Goal: Task Accomplishment & Management: Use online tool/utility

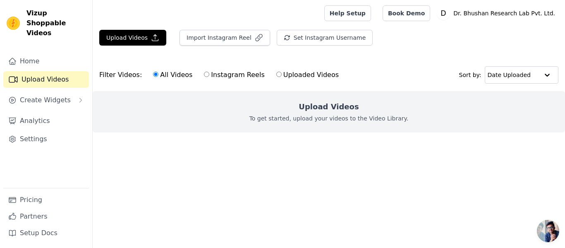
click at [541, 230] on span "Open chat" at bounding box center [548, 231] width 22 height 22
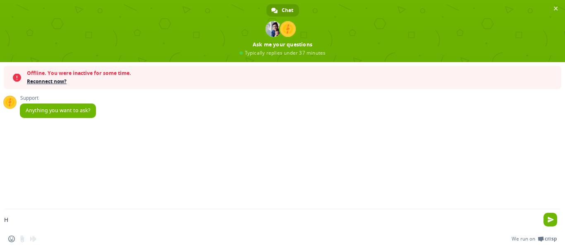
type textarea "Hi"
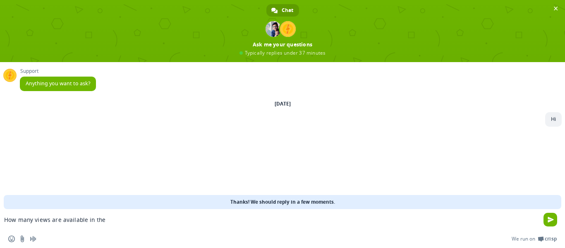
click at [211, 218] on textarea "How many views are available in the" at bounding box center [269, 219] width 531 height 7
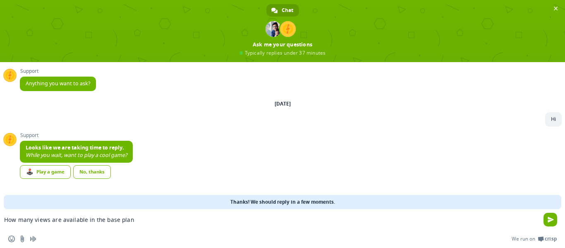
type textarea "How many views are available in the base plan ?"
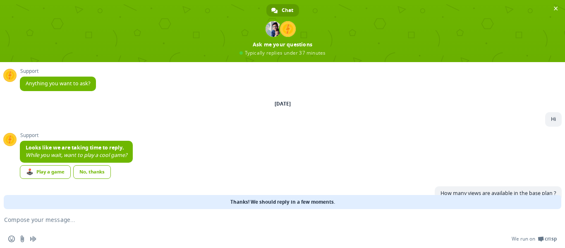
click at [211, 218] on textarea "Compose your message..." at bounding box center [269, 219] width 531 height 7
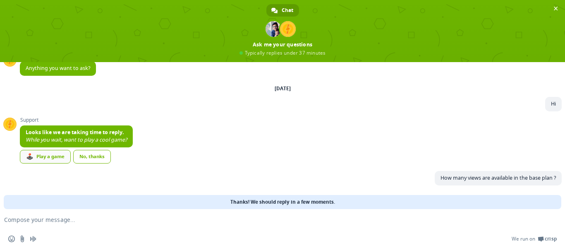
click at [62, 154] on div "🕹️ Play a game" at bounding box center [45, 157] width 51 height 14
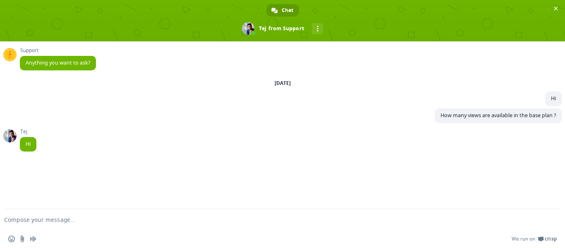
click at [235, 219] on textarea "Compose your message..." at bounding box center [269, 219] width 531 height 7
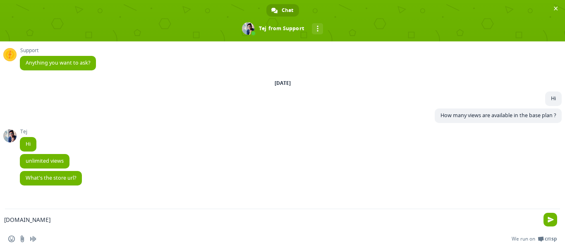
type textarea "[DOMAIN_NAME]"
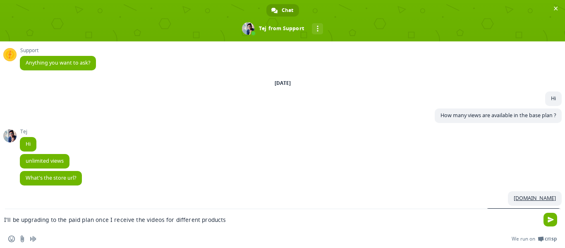
type textarea "I'll be upgrading to the paid plan once I receive the videos for different prod…"
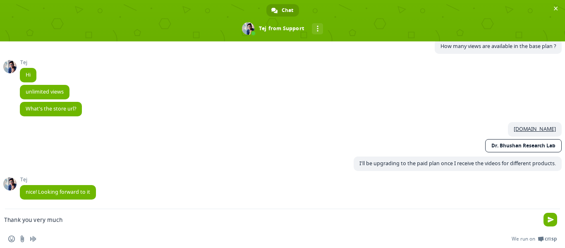
type textarea "Thank you very much !"
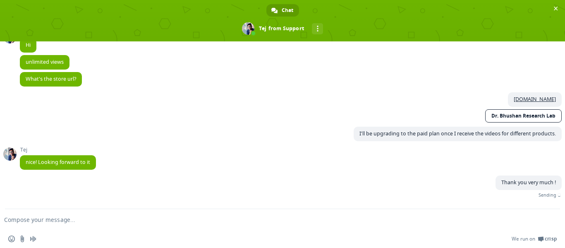
scroll to position [89, 0]
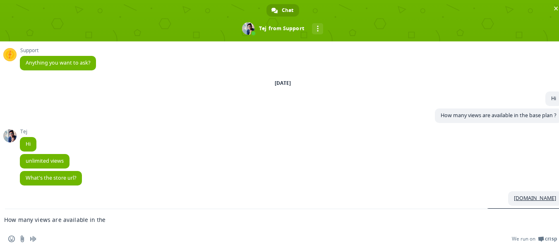
scroll to position [89, 0]
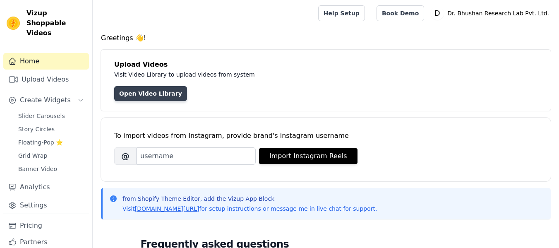
click at [152, 91] on link "Open Video Library" at bounding box center [150, 93] width 73 height 15
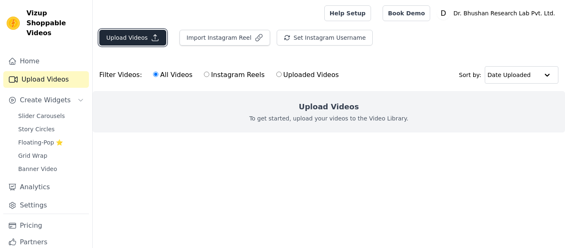
click at [132, 42] on button "Upload Videos" at bounding box center [132, 38] width 67 height 16
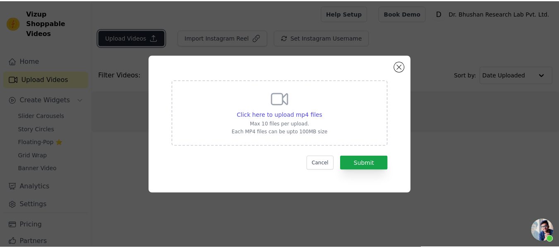
scroll to position [89, 0]
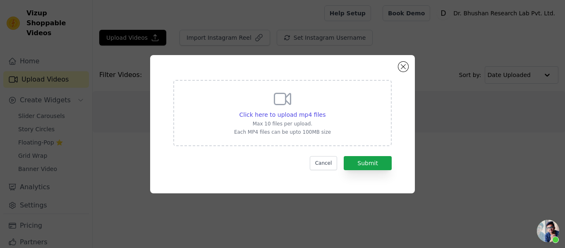
click at [279, 124] on p "Max 10 files per upload." at bounding box center [282, 123] width 97 height 7
click at [325, 111] on input "Click here to upload mp4 files Max 10 files per upload. Each MP4 files can be u…" at bounding box center [325, 110] width 0 height 0
click at [279, 115] on span "Click here to upload mp4 files" at bounding box center [283, 114] width 87 height 7
click at [325, 111] on input "Click here to upload mp4 files Max 10 files per upload. Each MP4 files can be u…" at bounding box center [325, 110] width 0 height 0
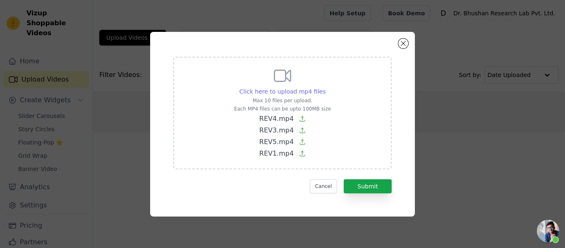
click at [303, 90] on span "Click here to upload mp4 files" at bounding box center [283, 91] width 87 height 7
click at [325, 87] on input "Click here to upload mp4 files Max 10 files per upload. Each MP4 files can be u…" at bounding box center [325, 87] width 0 height 0
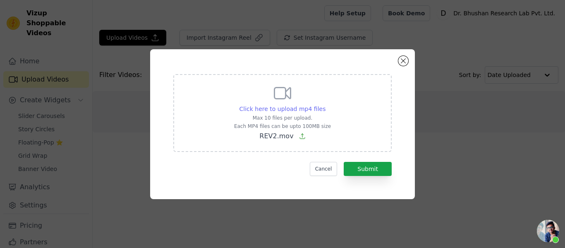
click at [302, 113] on div "Click here to upload mp4 files" at bounding box center [283, 109] width 87 height 8
click at [325, 105] on input "Click here to upload mp4 files Max 10 files per upload. Each MP4 files can be u…" at bounding box center [325, 104] width 0 height 0
type input "C:\fakepath\REV4.mp4"
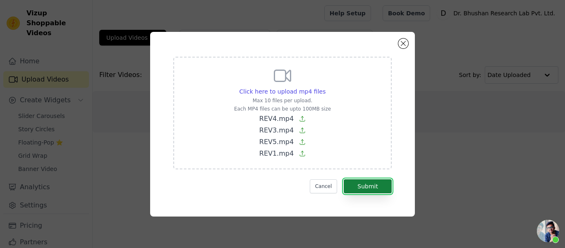
click at [355, 185] on button "Submit" at bounding box center [368, 186] width 48 height 14
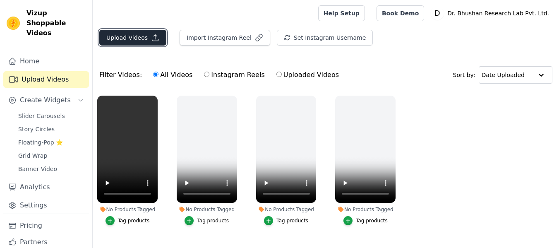
click at [139, 36] on button "Upload Videos" at bounding box center [132, 38] width 67 height 16
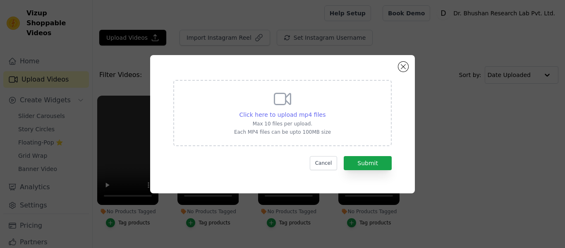
click at [286, 115] on span "Click here to upload mp4 files" at bounding box center [283, 114] width 87 height 7
click at [325, 111] on input "Click here to upload mp4 files Max 10 files per upload. Each MP4 files can be u…" at bounding box center [325, 110] width 0 height 0
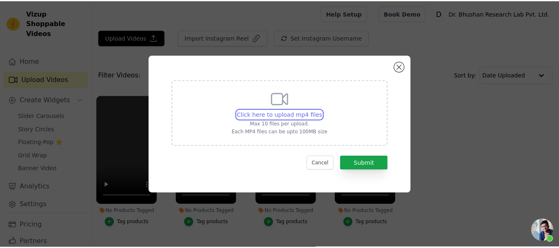
scroll to position [89, 0]
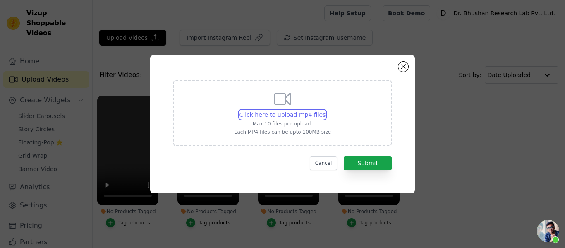
type input "C:\fakepath\REV2.mov"
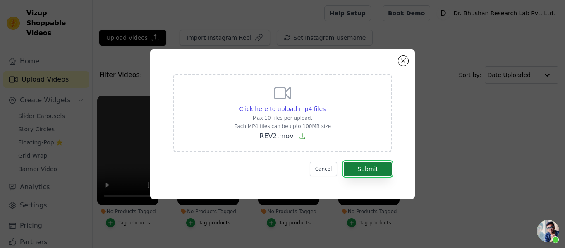
click at [370, 164] on button "Submit" at bounding box center [368, 169] width 48 height 14
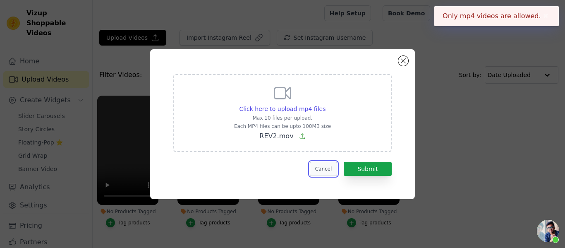
click at [327, 168] on button "Cancel" at bounding box center [324, 169] width 28 height 14
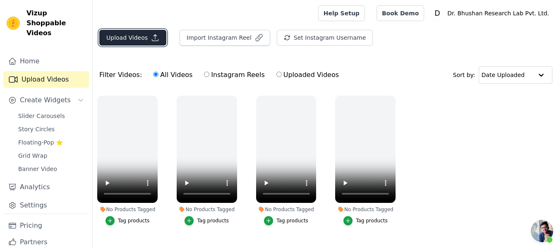
click at [147, 36] on button "Upload Videos" at bounding box center [132, 38] width 67 height 16
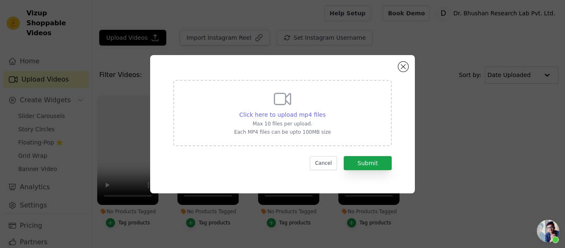
click at [279, 117] on span "Click here to upload mp4 files" at bounding box center [283, 114] width 87 height 7
click at [325, 111] on input "Click here to upload mp4 files Max 10 files per upload. Each MP4 files can be u…" at bounding box center [325, 110] width 0 height 0
type input "C:\fakepath\REV2 (1).mp4"
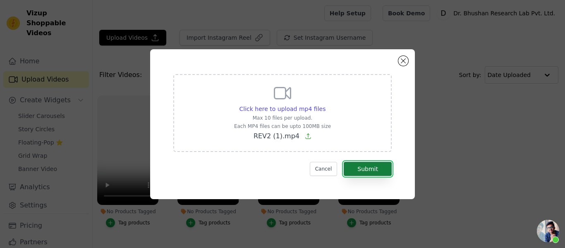
click at [370, 172] on button "Submit" at bounding box center [368, 169] width 48 height 14
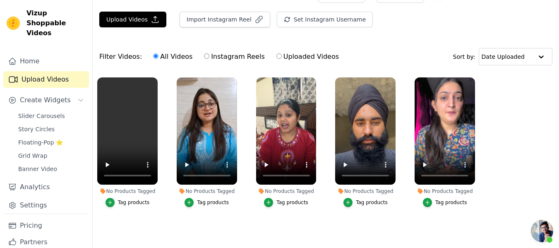
scroll to position [89, 0]
click at [126, 202] on button "Tag products" at bounding box center [128, 202] width 44 height 9
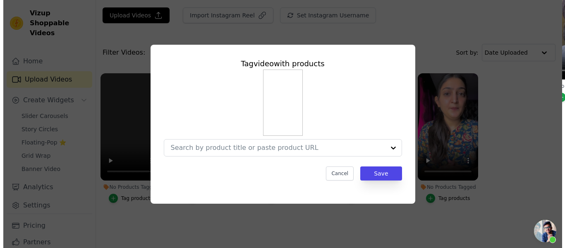
scroll to position [0, 0]
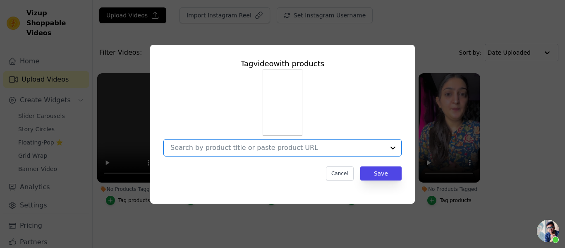
click at [287, 151] on input "No Products Tagged Tag video with products Option undefined, selected. Select i…" at bounding box center [278, 148] width 214 height 8
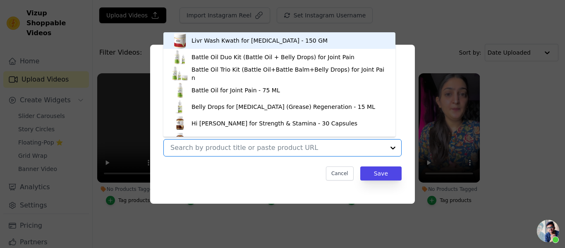
click at [287, 151] on input "No Products Tagged Tag video with products Livr Wash Kwath for [MEDICAL_DATA] -…" at bounding box center [278, 148] width 214 height 8
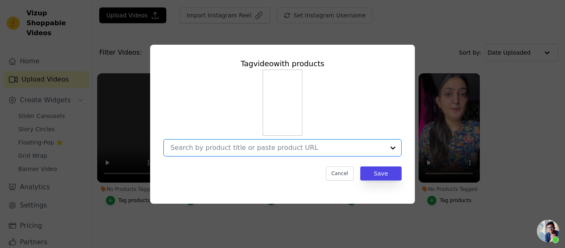
click at [287, 151] on input "No Products Tagged Tag video with products Option undefined, selected. Select i…" at bounding box center [278, 148] width 214 height 8
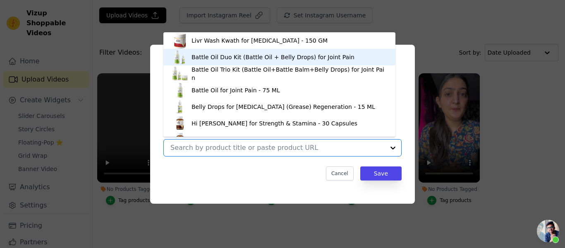
click at [269, 58] on div "Battle Oil Duo Kit (Battle Oil + Belly Drops) for Joint Pain" at bounding box center [273, 57] width 163 height 8
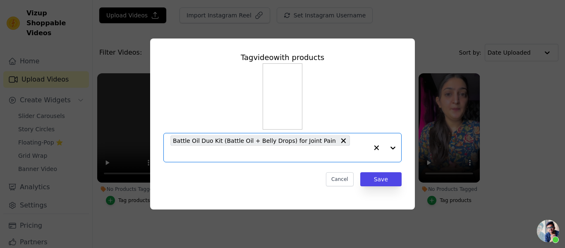
click at [339, 150] on input "No Products Tagged Tag video with products Option Battle Oil Duo Kit (Battle Oi…" at bounding box center [270, 154] width 198 height 8
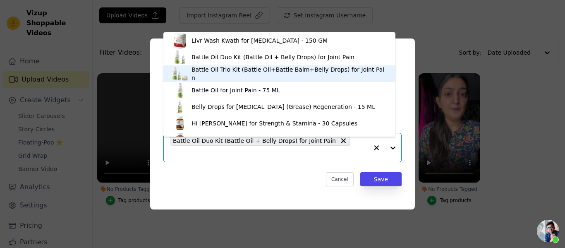
click at [262, 71] on div "Battle Oil Trio Kit (Battle Oil+Battle Balm+Belly Drops) for Joint Pain" at bounding box center [290, 73] width 196 height 17
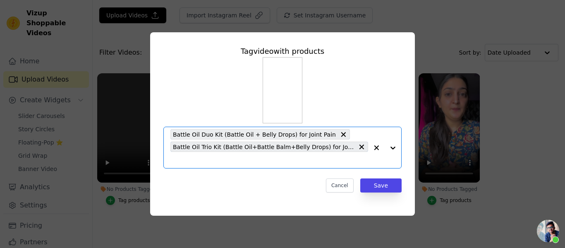
click at [290, 159] on input "No Products Tagged Tag video with products Option Battle Oil Duo Kit (Battle Oi…" at bounding box center [270, 160] width 198 height 8
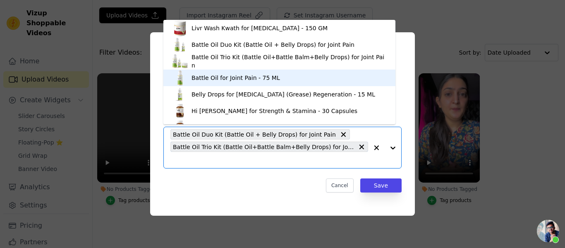
click at [257, 84] on div "Battle Oil for Joint Pain - 75 ML" at bounding box center [280, 78] width 216 height 17
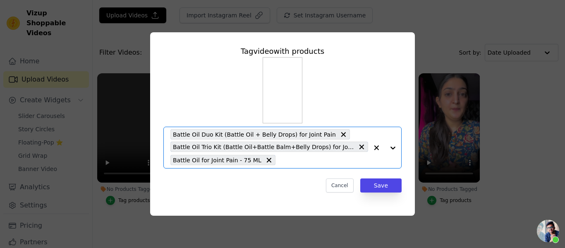
click at [290, 164] on input "No Products Tagged Tag video with products Option Battle Oil Duo Kit (Battle Oi…" at bounding box center [324, 160] width 89 height 8
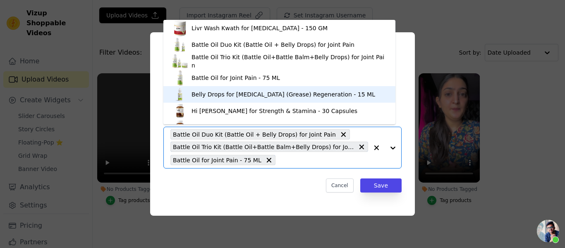
click at [233, 92] on div "Belly Drops for [MEDICAL_DATA] (Grease) Regeneration - 15 ML" at bounding box center [284, 94] width 184 height 8
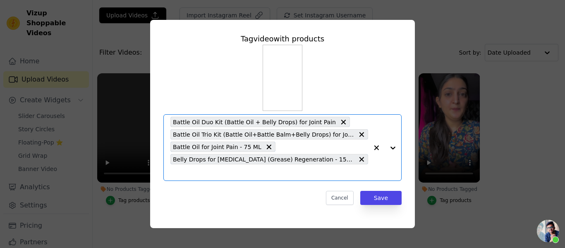
click at [349, 168] on input "No Products Tagged Tag video with products Option Battle Oil Duo Kit (Battle Oi…" at bounding box center [270, 172] width 198 height 8
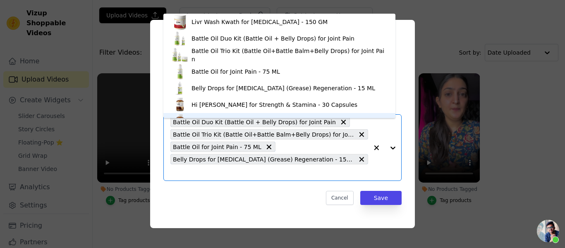
scroll to position [12, 0]
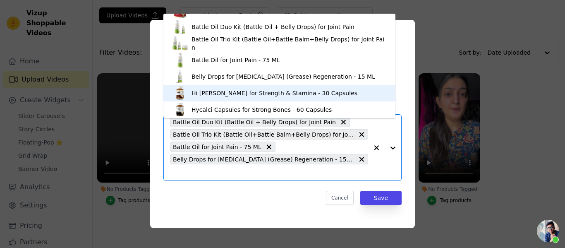
click at [255, 95] on div "Hi [PERSON_NAME] for Strength & Stamina - 30 Capsules" at bounding box center [275, 93] width 166 height 8
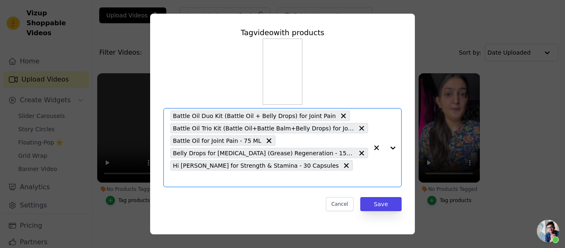
click at [340, 175] on input "No Products Tagged Tag video with products Option Battle Oil Duo Kit (Battle Oi…" at bounding box center [270, 179] width 198 height 8
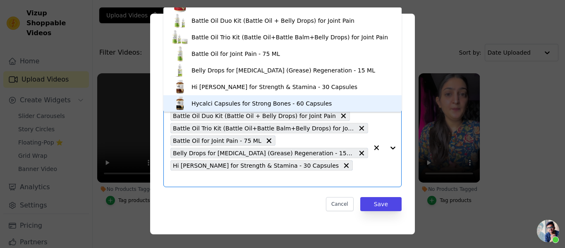
click at [259, 104] on div "Hycalci Capsules for Strong Bones - 60 Capsules" at bounding box center [262, 103] width 140 height 8
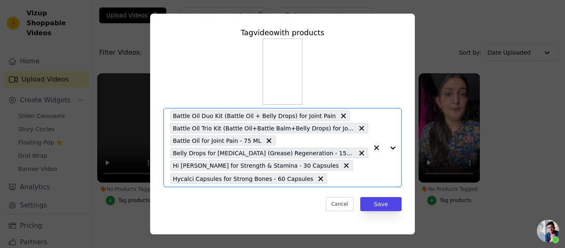
click at [332, 178] on input "No Products Tagged Tag video with products Option Battle Oil Duo Kit (Battle Oi…" at bounding box center [350, 179] width 37 height 8
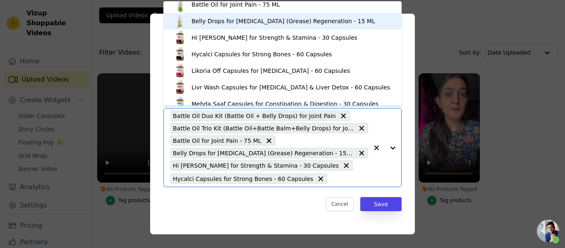
scroll to position [55, 0]
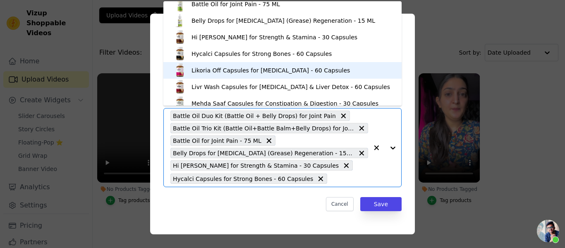
click at [249, 67] on div "Likoria Off Capsules for [MEDICAL_DATA] - 60 Capsules" at bounding box center [271, 70] width 159 height 8
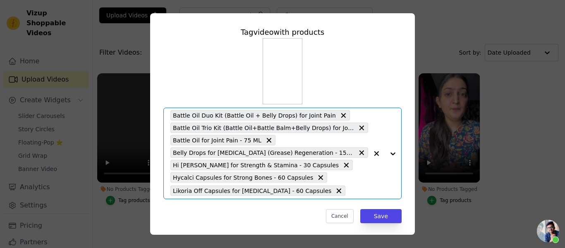
click at [350, 191] on input "No Products Tagged Tag video with products Option Battle Oil Duo Kit (Battle Oi…" at bounding box center [359, 191] width 19 height 8
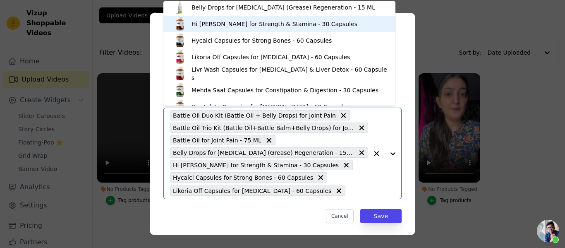
scroll to position [79, 0]
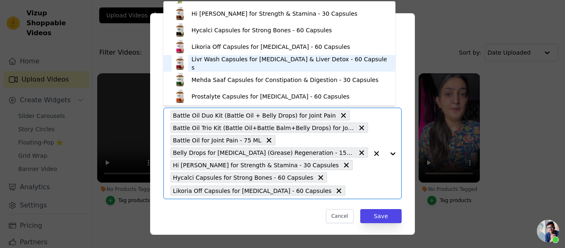
click at [238, 61] on div "Livr Wash Capsules for [MEDICAL_DATA] & Liver Detox - 60 Capsules" at bounding box center [290, 63] width 196 height 17
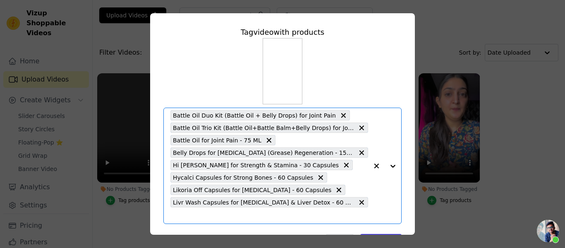
click at [279, 217] on input "No Products Tagged Tag video with products Option Battle Oil Duo Kit (Battle Oi…" at bounding box center [270, 216] width 198 height 8
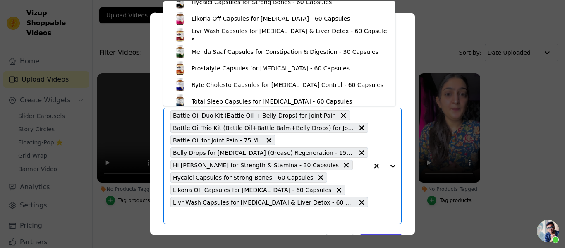
scroll to position [108, 0]
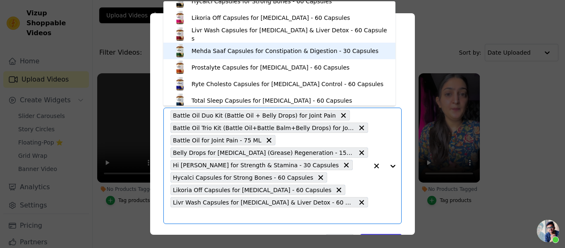
click at [238, 51] on div "Mehda Saaf Capsules for Constipation & Digestion - 30 Capsules" at bounding box center [285, 51] width 187 height 8
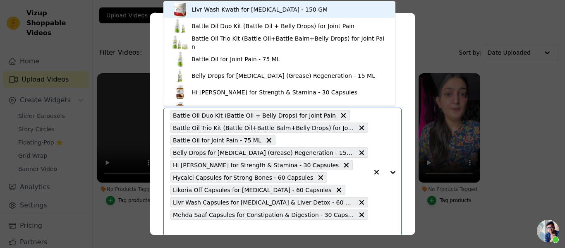
drag, startPoint x: 280, startPoint y: 228, endPoint x: 267, endPoint y: 228, distance: 13.7
click at [267, 228] on input "No Products Tagged Tag video with products Livr Wash Kwath for [MEDICAL_DATA] -…" at bounding box center [270, 228] width 198 height 8
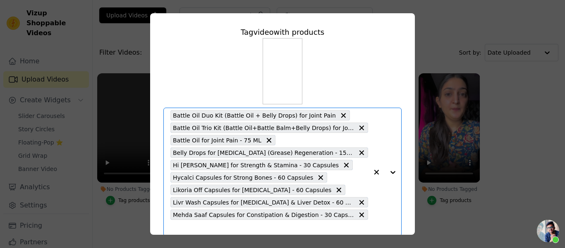
click at [267, 228] on input "No Products Tagged Tag video with products Option Battle Oil Duo Kit (Battle Oi…" at bounding box center [270, 228] width 198 height 8
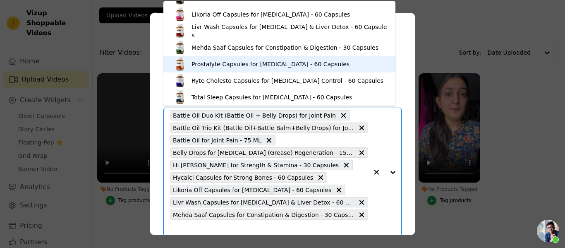
scroll to position [112, 0]
click at [264, 63] on div "Prostalyte Capsules for [MEDICAL_DATA] - 60 Capsules" at bounding box center [271, 63] width 158 height 8
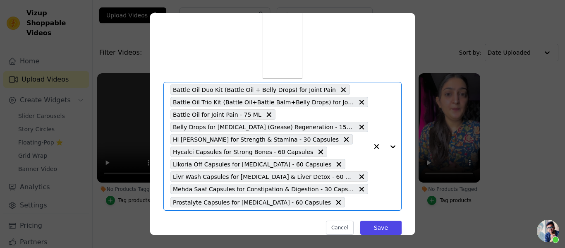
scroll to position [50, 0]
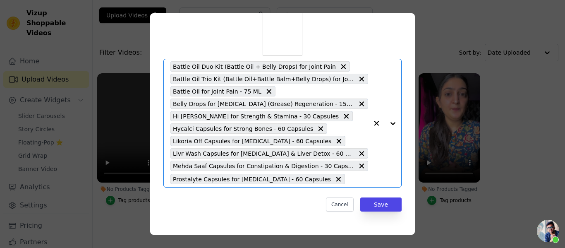
click at [349, 180] on input "No Products Tagged Tag video with products Option Battle Oil Duo Kit (Battle Oi…" at bounding box center [358, 179] width 19 height 8
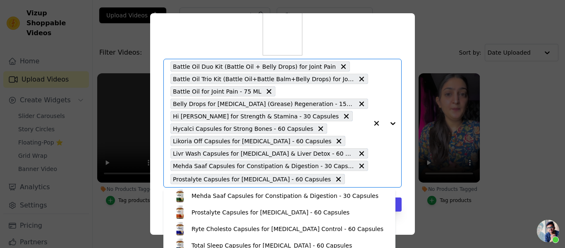
scroll to position [153, 0]
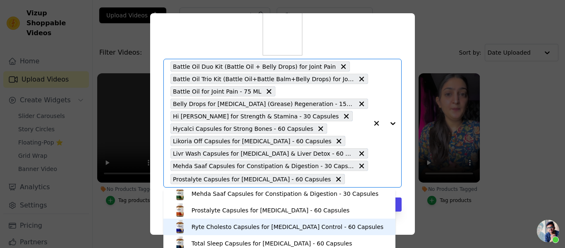
click at [268, 222] on div "Ryte Cholesto Capsules for [MEDICAL_DATA] Control - 60 Capsules" at bounding box center [280, 227] width 216 height 17
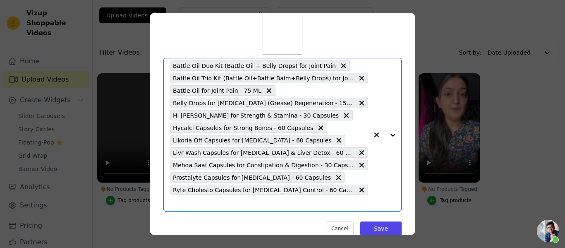
click at [292, 206] on input "No Products Tagged Tag video with products Option Battle Oil Duo Kit (Battle Oi…" at bounding box center [270, 203] width 198 height 8
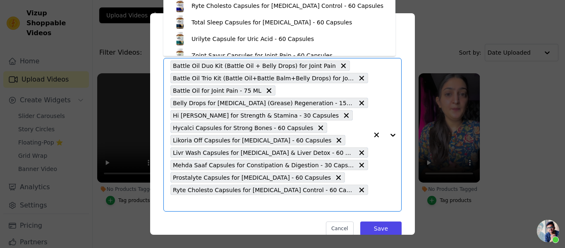
scroll to position [130, 0]
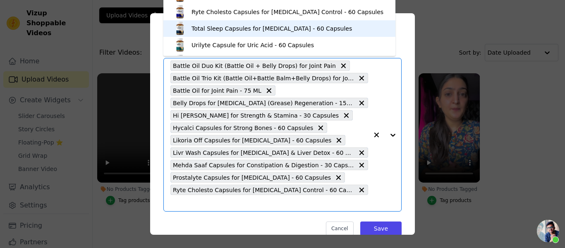
click at [246, 35] on div "Total Sleep Capsules for [MEDICAL_DATA] - 60 Capsules" at bounding box center [280, 28] width 216 height 17
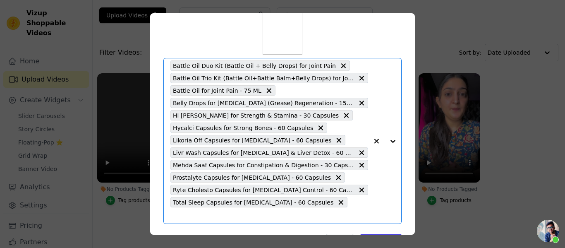
click at [322, 212] on input "No Products Tagged Tag video with products Option Battle Oil Duo Kit (Battle Oi…" at bounding box center [270, 216] width 198 height 8
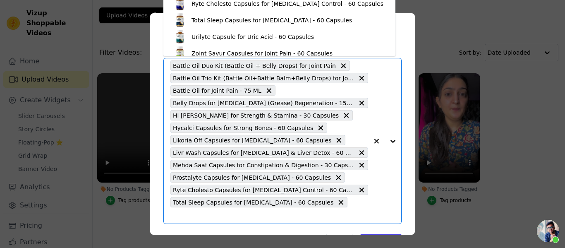
scroll to position [139, 0]
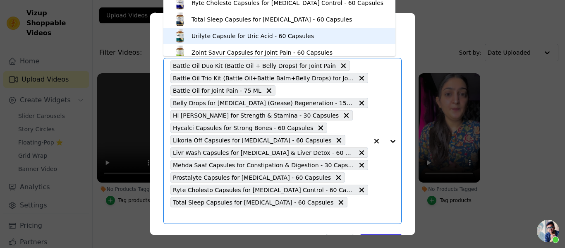
click at [235, 33] on div "Urilyte Capsule for Uric Acid - 60 Capsules" at bounding box center [253, 36] width 123 height 8
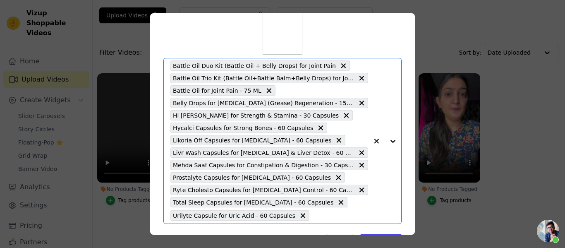
click at [314, 214] on input "No Products Tagged Tag video with products Option Battle Oil Duo Kit (Battle Oi…" at bounding box center [341, 216] width 55 height 8
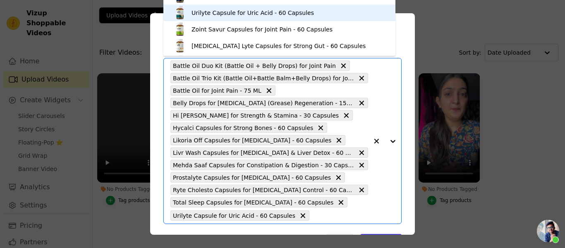
scroll to position [167, 0]
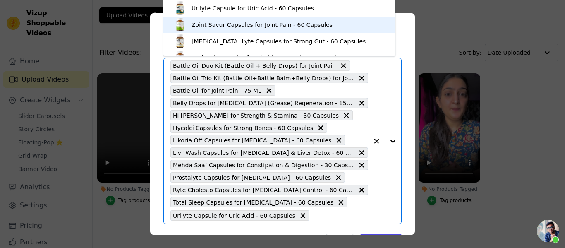
click at [248, 24] on div "Zoint Savur Capsules for Joint Pain - 60 Capsules" at bounding box center [262, 25] width 141 height 8
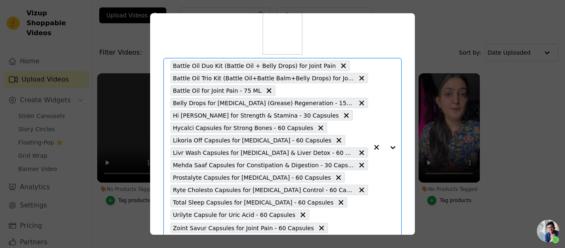
click at [332, 225] on input "No Products Tagged Tag video with products Option Battle Oil Duo Kit (Battle Oi…" at bounding box center [350, 228] width 36 height 8
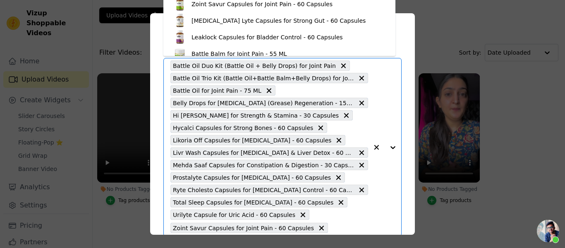
scroll to position [186, 0]
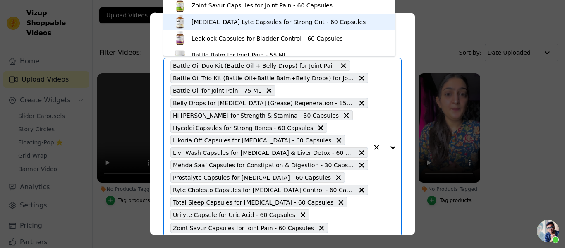
click at [269, 26] on div "[MEDICAL_DATA] Lyte Capsules for Strong Gut - 60 Capsules" at bounding box center [280, 22] width 216 height 17
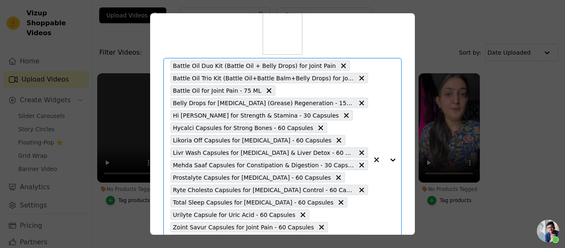
click at [334, 227] on div "Battle Oil Duo Kit (Battle Oil + Belly Drops) for Joint Pain Battle Oil Trio Ki…" at bounding box center [270, 159] width 198 height 202
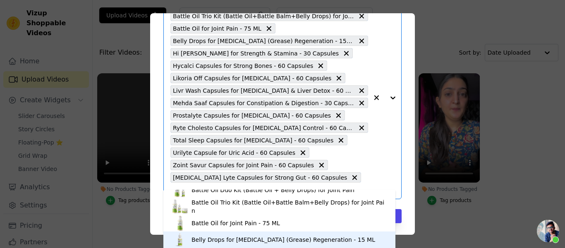
scroll to position [0, 0]
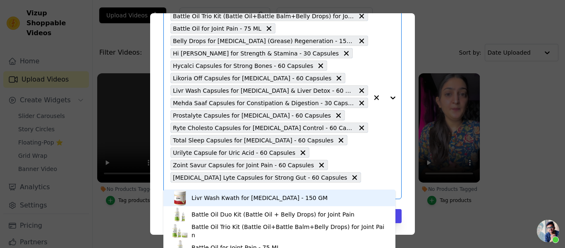
click at [320, 197] on div "Livr Wash Kwath for [MEDICAL_DATA] - 150 GM" at bounding box center [280, 198] width 216 height 17
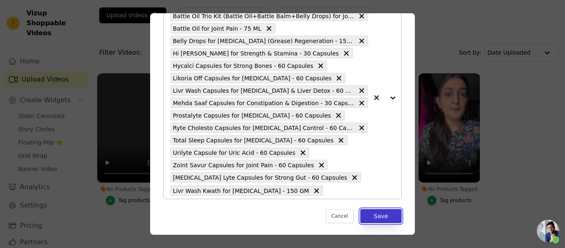
click at [379, 221] on button "Save" at bounding box center [381, 216] width 41 height 14
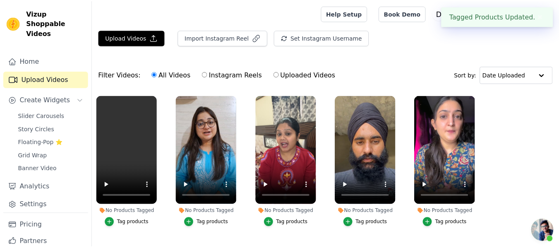
scroll to position [22, 0]
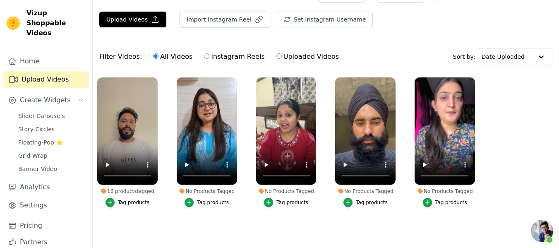
click at [130, 200] on div "Tag products" at bounding box center [134, 202] width 32 height 7
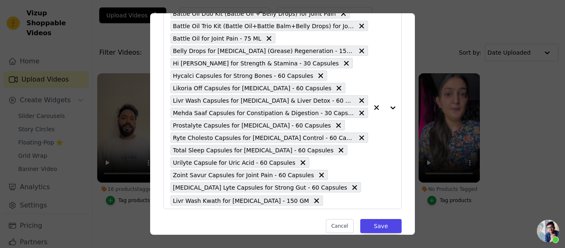
scroll to position [124, 0]
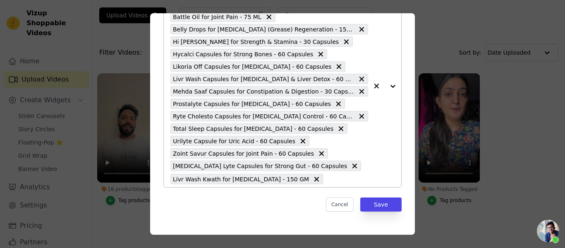
click at [351, 180] on input "16 products tagged Tag video with products Battle Oil Duo Kit (Battle Oil + Bel…" at bounding box center [347, 179] width 41 height 8
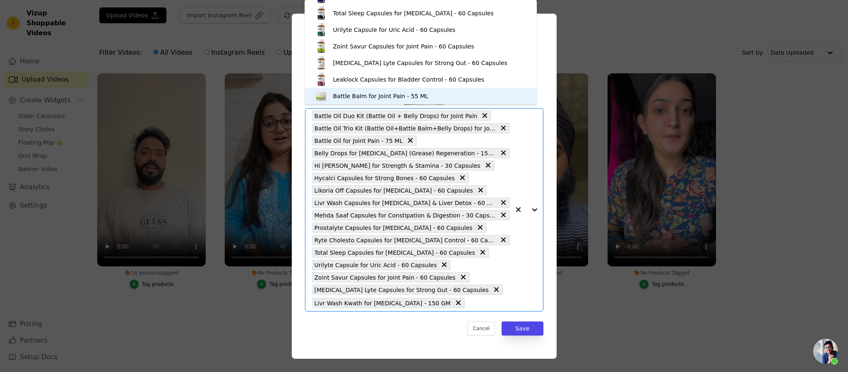
scroll to position [1, 0]
click at [402, 97] on div "Battle Balm for Joint Pain - 55 ML" at bounding box center [381, 96] width 96 height 8
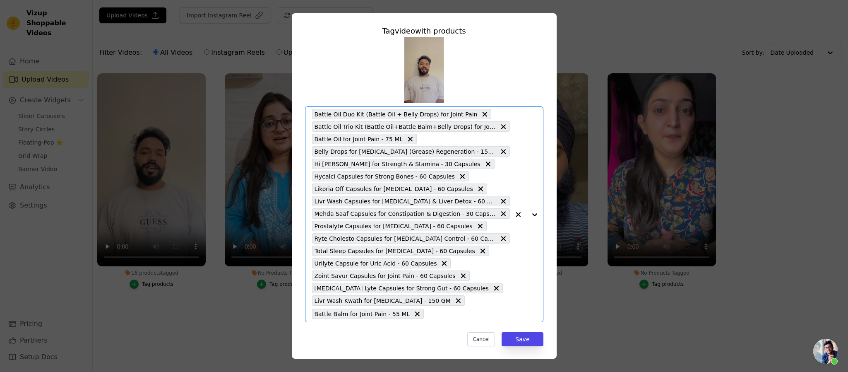
click at [465, 248] on input "16 products tagged Tag video with products Option Battle Oil Duo Kit (Battle Oi…" at bounding box center [469, 314] width 82 height 8
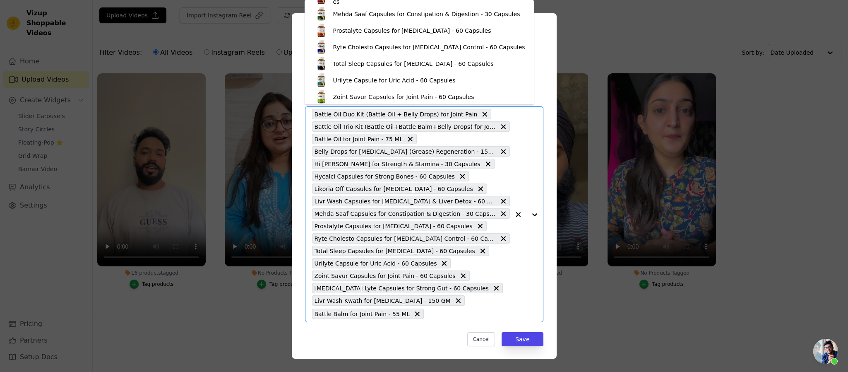
scroll to position [194, 0]
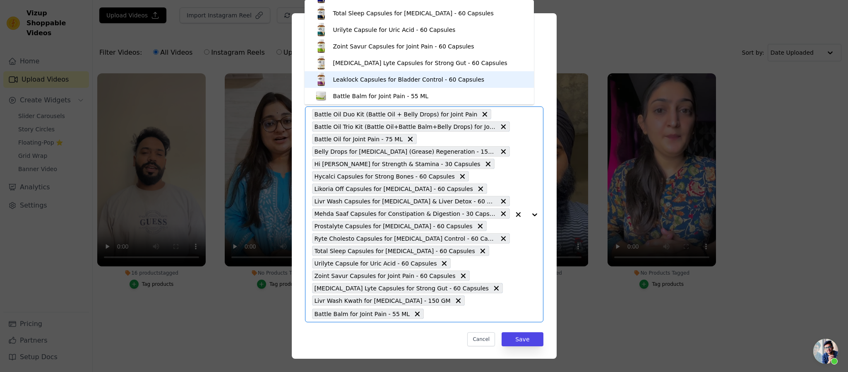
click at [419, 77] on div "Leaklock Capsules for Bladder Control - 60 Capsules" at bounding box center [409, 79] width 152 height 8
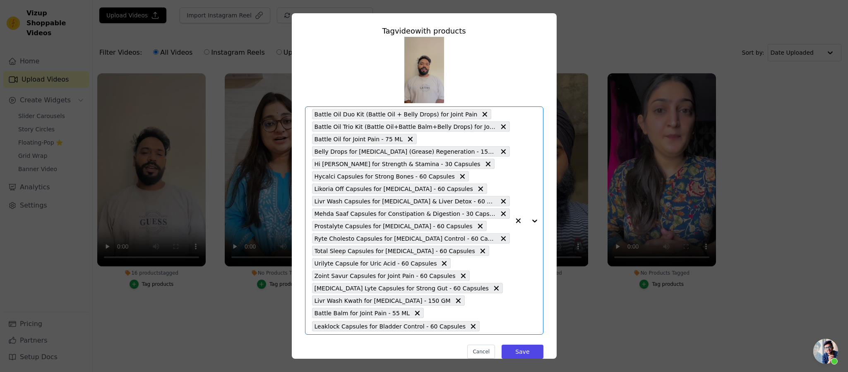
click at [484, 248] on input "16 products tagged Tag video with products Select is focused, type to refine li…" at bounding box center [497, 326] width 26 height 8
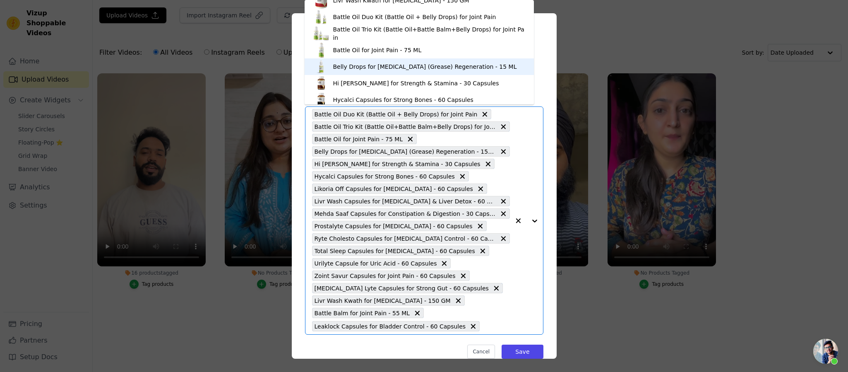
scroll to position [0, 0]
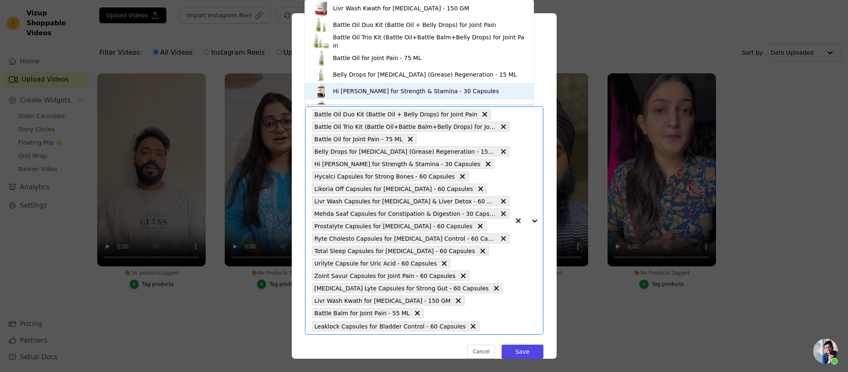
click at [510, 248] on button "16 products tagged Tag video with products Livr Wash Kwath for [MEDICAL_DATA] -…" at bounding box center [518, 220] width 17 height 227
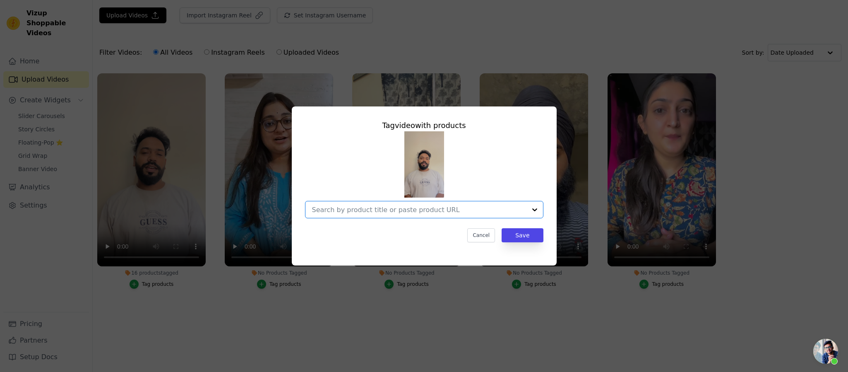
click at [482, 210] on input "16 products tagged Tag video with products Option undefined, selected. Select i…" at bounding box center [419, 210] width 214 height 8
click at [565, 248] on div "Tag video with products Cancel Save" at bounding box center [424, 186] width 848 height 372
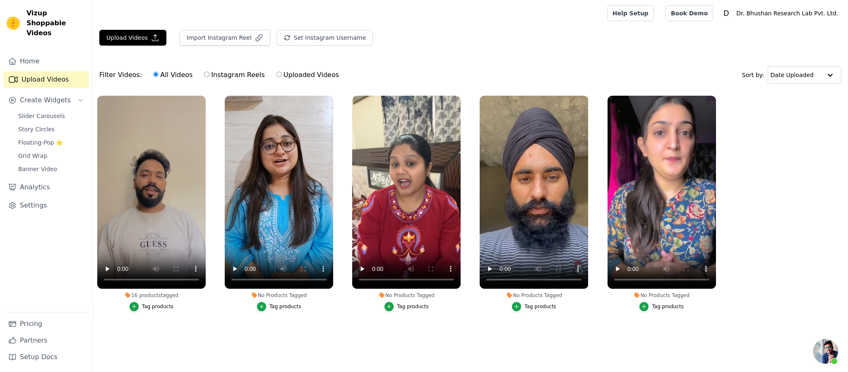
click at [162, 248] on div "Tag products" at bounding box center [158, 306] width 32 height 7
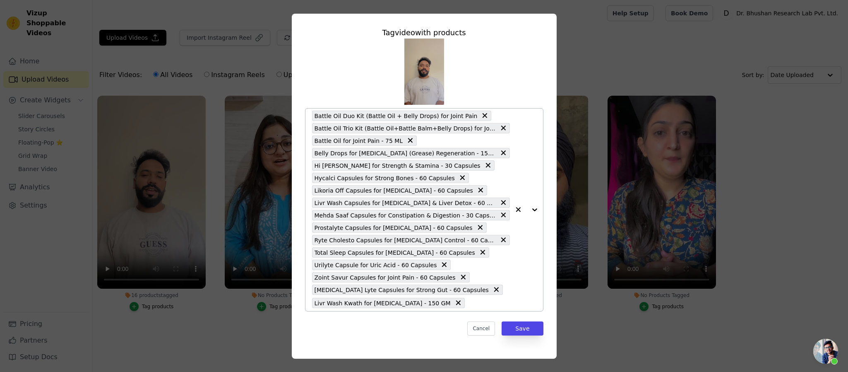
click at [524, 211] on div at bounding box center [526, 209] width 33 height 202
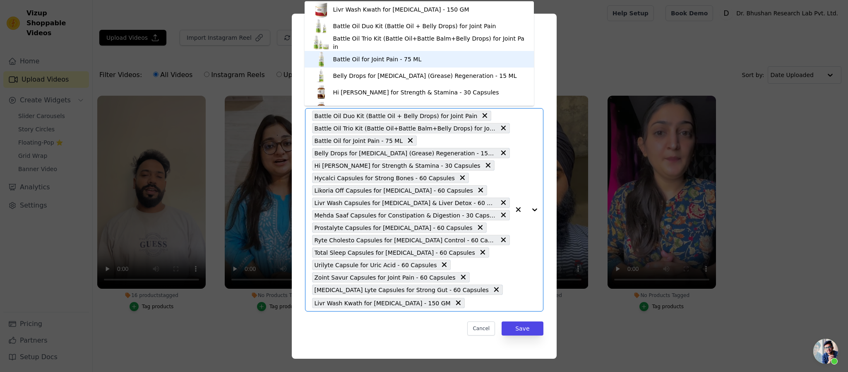
scroll to position [194, 0]
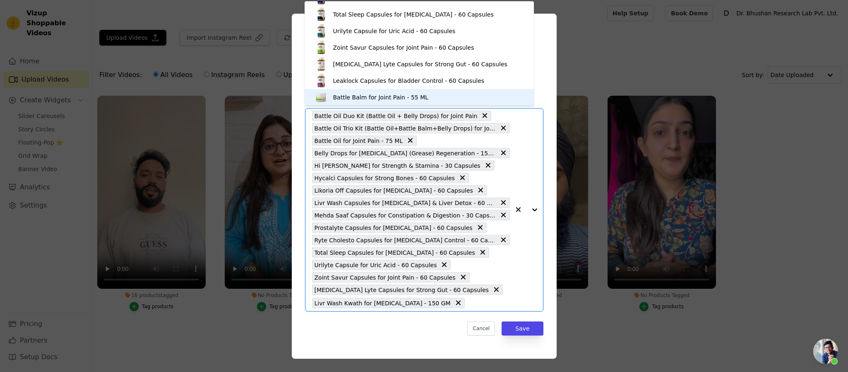
click at [433, 96] on div "Battle Balm for Joint Pain - 55 ML" at bounding box center [419, 97] width 213 height 17
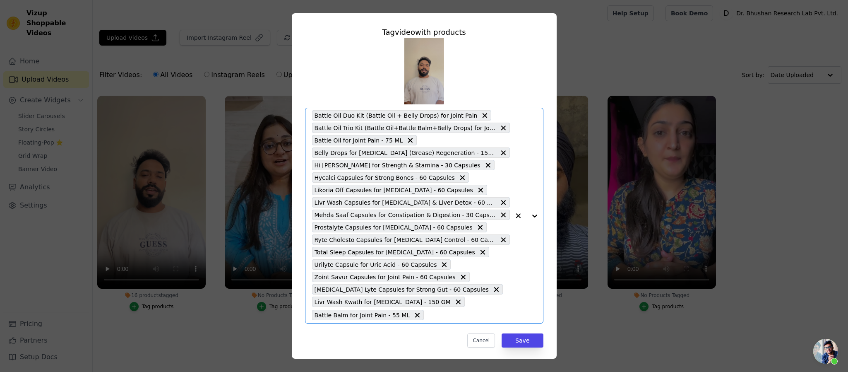
click at [476, 248] on input "16 products tagged Tag video with products Option Battle Oil Duo Kit (Battle Oi…" at bounding box center [469, 315] width 82 height 8
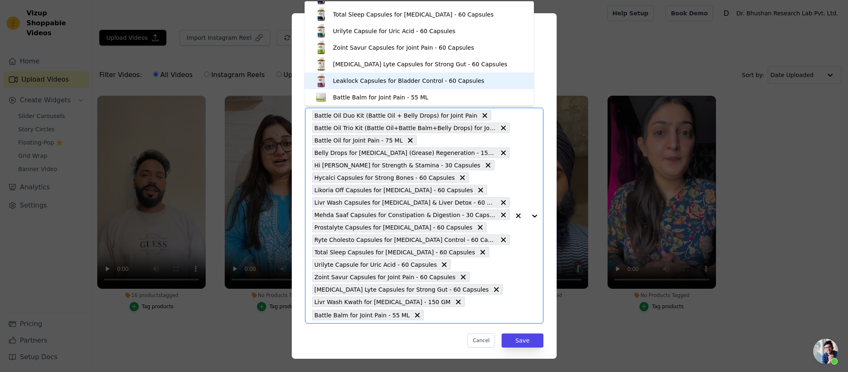
click at [408, 81] on div "Leaklock Capsules for Bladder Control - 60 Capsules" at bounding box center [409, 81] width 152 height 8
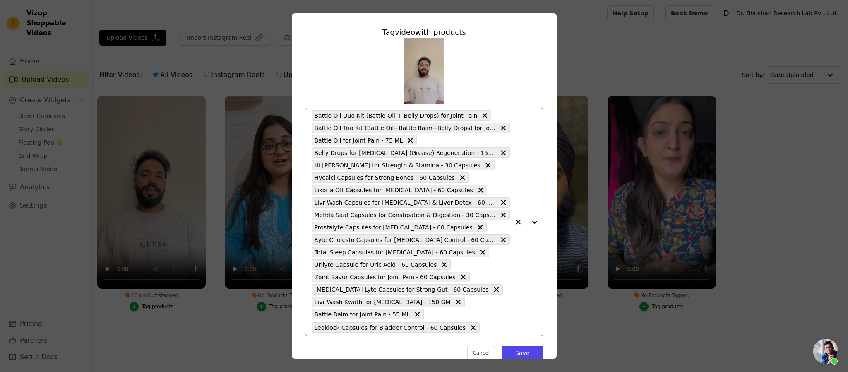
click at [484, 248] on input "16 products tagged Tag video with products Select is focused, type to refine li…" at bounding box center [497, 327] width 26 height 8
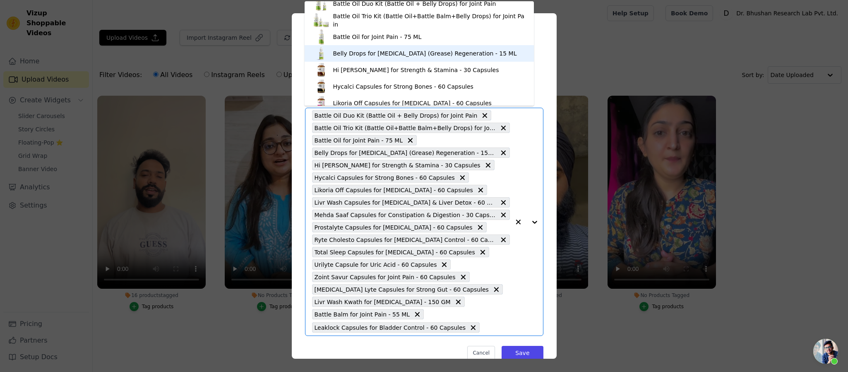
scroll to position [20, 0]
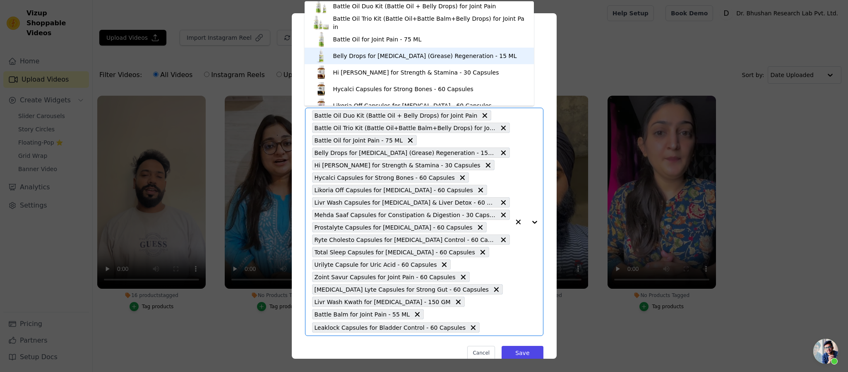
click at [504, 55] on div "Belly Drops for [MEDICAL_DATA] (Grease) Regeneration - 15 ML" at bounding box center [419, 56] width 213 height 17
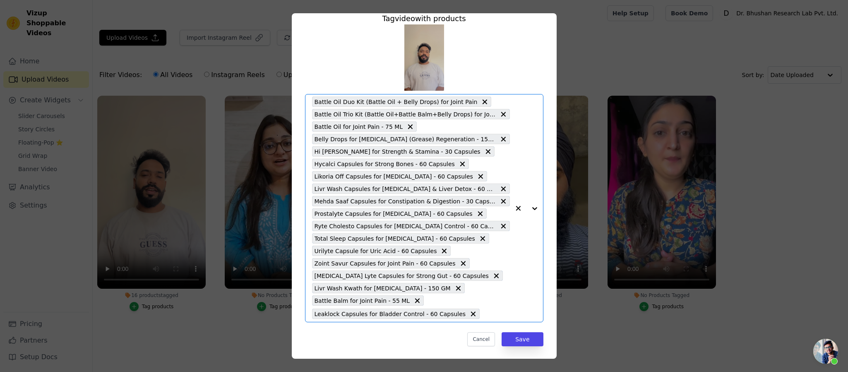
scroll to position [21, 0]
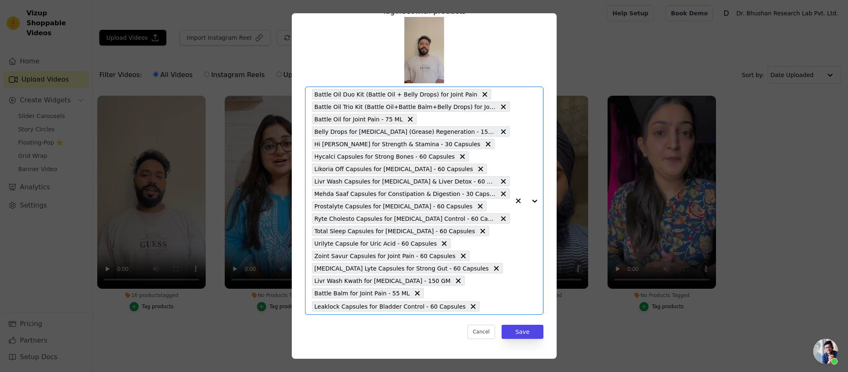
click at [489, 248] on input "16 products tagged Tag video with products Select is focused, type to refine li…" at bounding box center [497, 306] width 26 height 8
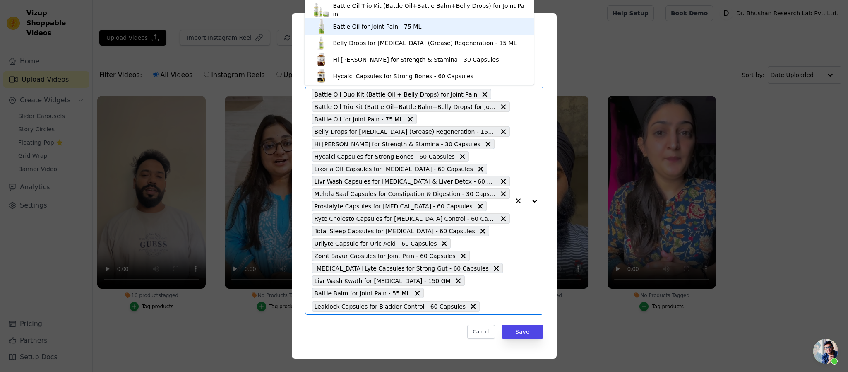
scroll to position [0, 0]
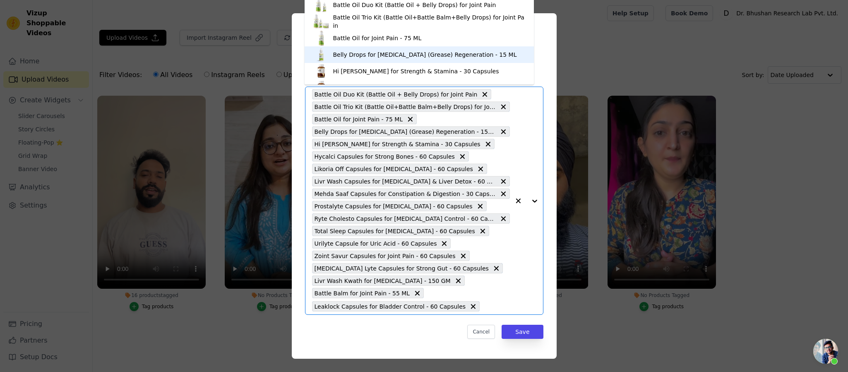
click at [469, 51] on div "Belly Drops for [MEDICAL_DATA] (Grease) Regeneration - 15 ML" at bounding box center [425, 55] width 184 height 8
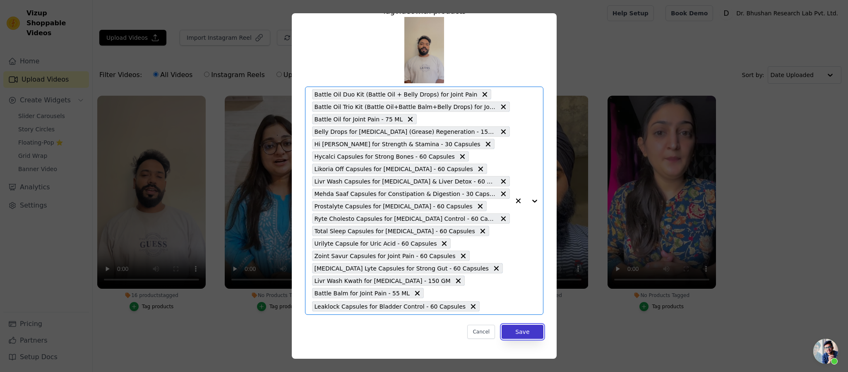
click at [519, 248] on button "Save" at bounding box center [522, 332] width 41 height 14
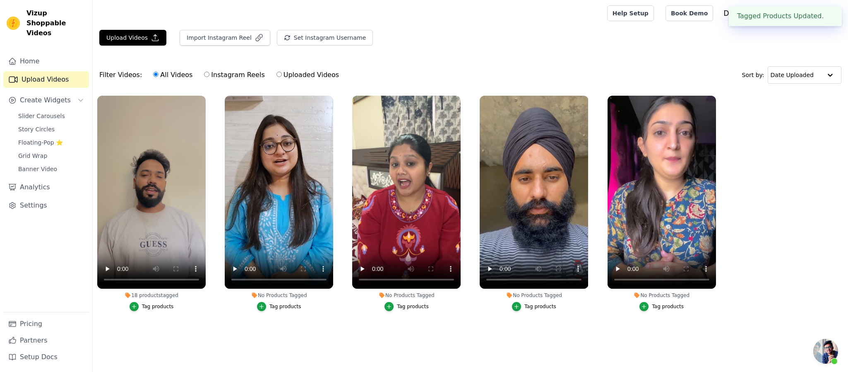
click at [347, 248] on ul "18 products tagged Tag products No Products Tagged Tag products No Products Tag…" at bounding box center [470, 211] width 755 height 241
click at [294, 248] on div "Tag products" at bounding box center [285, 306] width 32 height 7
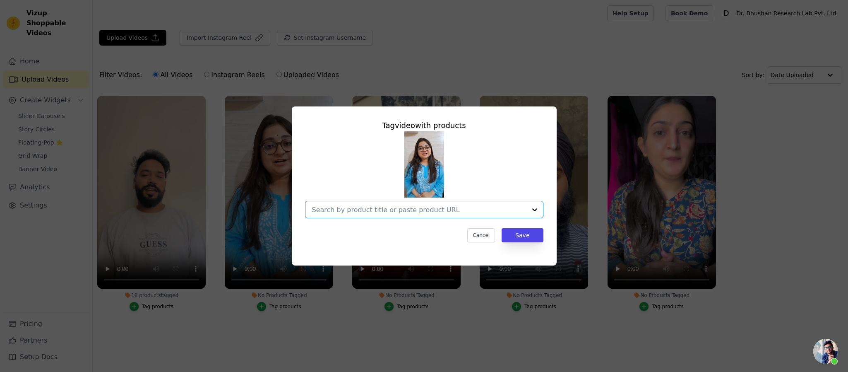
click at [435, 207] on input "No Products Tagged Tag video with products Option undefined, selected. Select i…" at bounding box center [419, 210] width 214 height 8
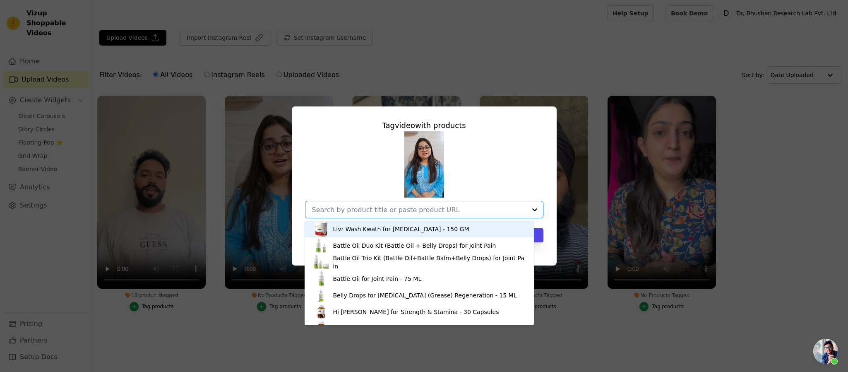
click at [441, 229] on div "Livr Wash Kwath for [MEDICAL_DATA] - 150 GM" at bounding box center [419, 229] width 213 height 17
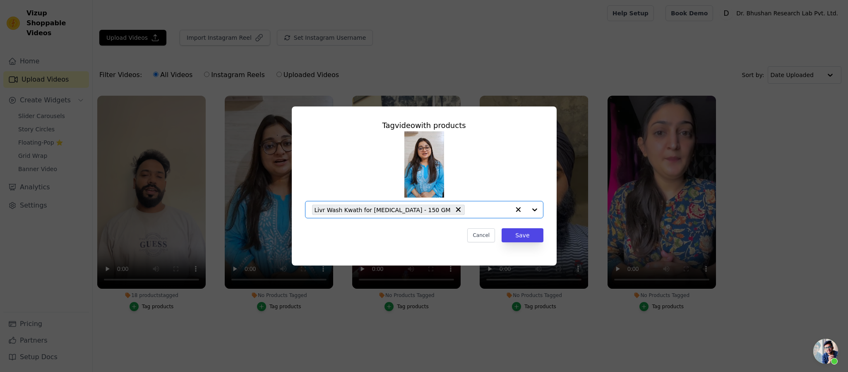
click at [472, 211] on input "No Products Tagged Tag video with products Option Livr Wash Kwath for [MEDICAL_…" at bounding box center [489, 210] width 41 height 8
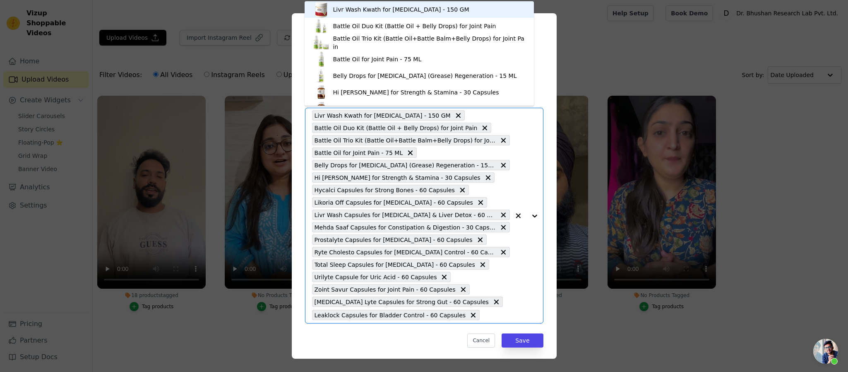
scroll to position [194, 0]
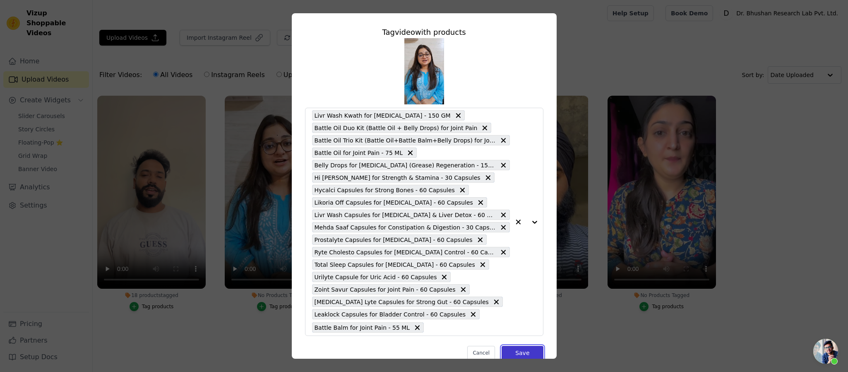
click at [523, 248] on button "Save" at bounding box center [522, 353] width 41 height 14
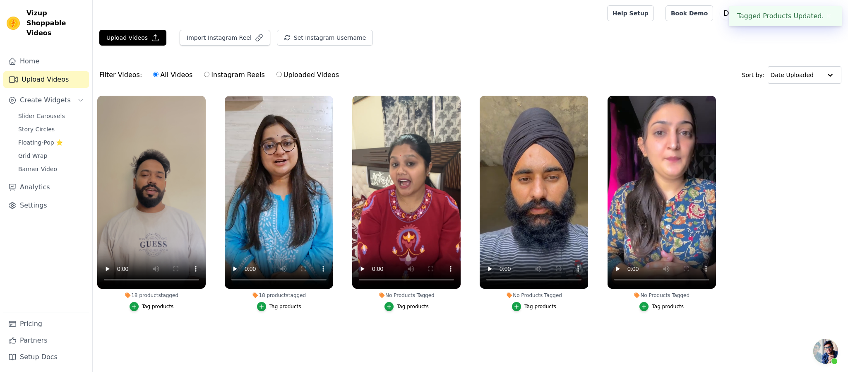
click at [420, 248] on div "Tag products" at bounding box center [413, 306] width 32 height 7
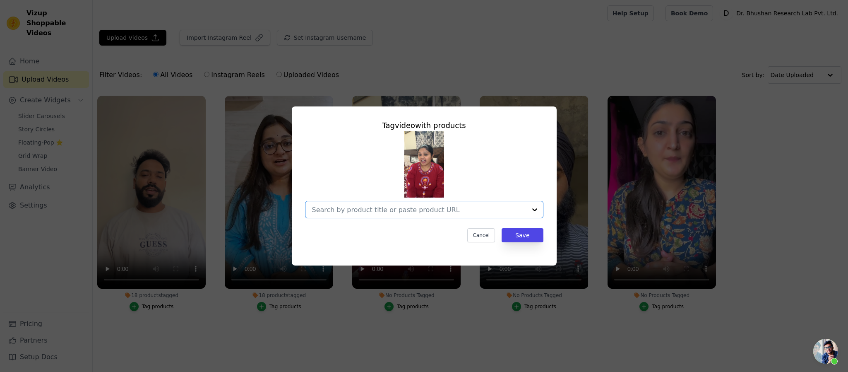
click at [461, 209] on input "No Products Tagged Tag video with products Option undefined, selected. Select i…" at bounding box center [419, 210] width 214 height 8
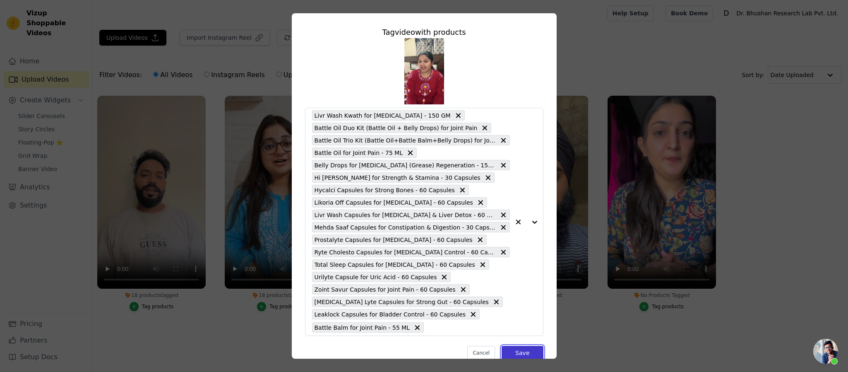
click at [521, 248] on button "Save" at bounding box center [522, 353] width 41 height 14
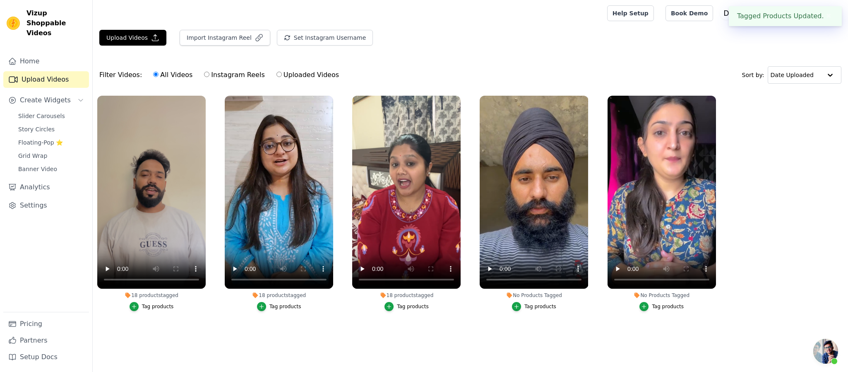
click at [544, 248] on div "Tag products" at bounding box center [540, 306] width 32 height 7
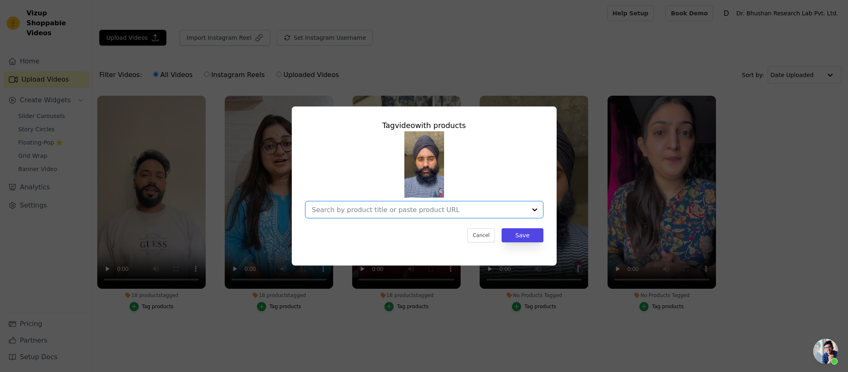
click at [468, 209] on input "No Products Tagged Tag video with products Option undefined, selected. Select i…" at bounding box center [419, 210] width 214 height 8
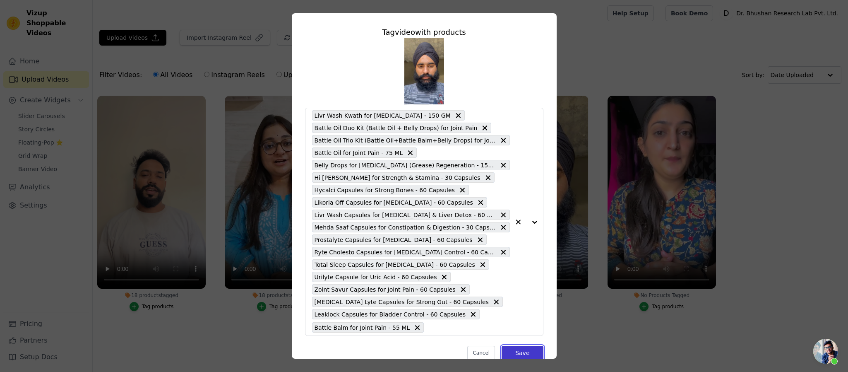
click at [513, 248] on button "Save" at bounding box center [522, 353] width 41 height 14
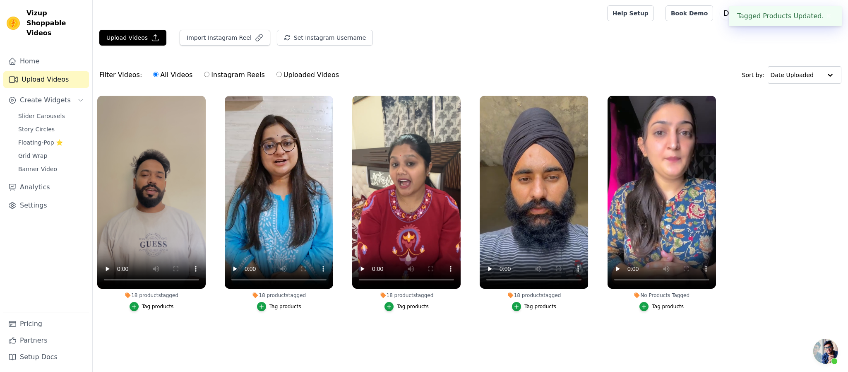
click at [565, 248] on div "Tag products" at bounding box center [668, 306] width 32 height 7
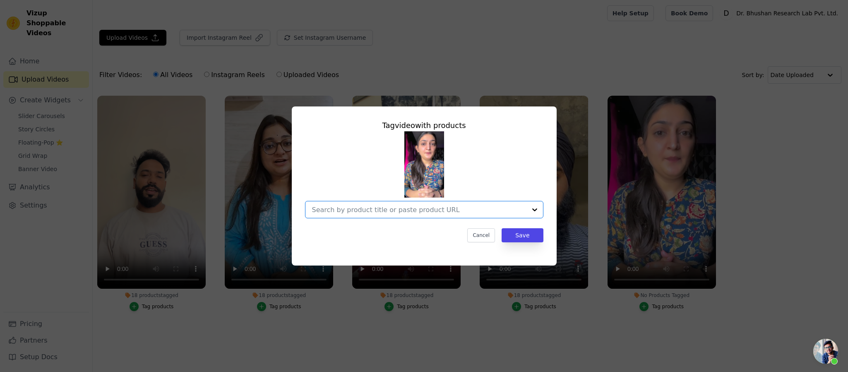
click at [451, 206] on input "No Products Tagged Tag video with products Option undefined, selected. Select i…" at bounding box center [419, 210] width 214 height 8
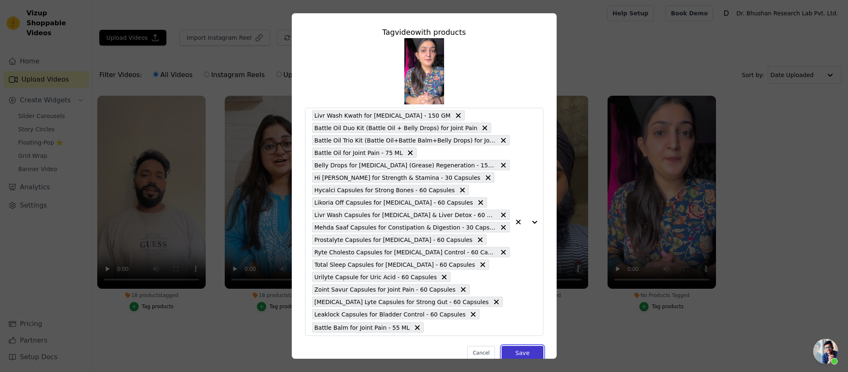
click at [523, 248] on button "Save" at bounding box center [522, 353] width 41 height 14
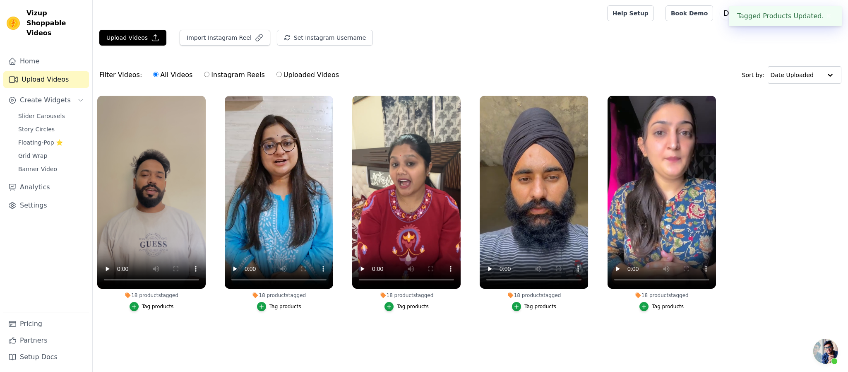
click at [464, 248] on main "Upload Videos Import Instagram Reel Set Instagram Username Import Latest IG Ree…" at bounding box center [470, 188] width 755 height 325
click at [459, 54] on div "Upload Videos Import Instagram Reel Set Instagram Username Import Latest IG Ree…" at bounding box center [470, 181] width 755 height 302
click at [50, 112] on span "Slider Carousels" at bounding box center [41, 116] width 47 height 8
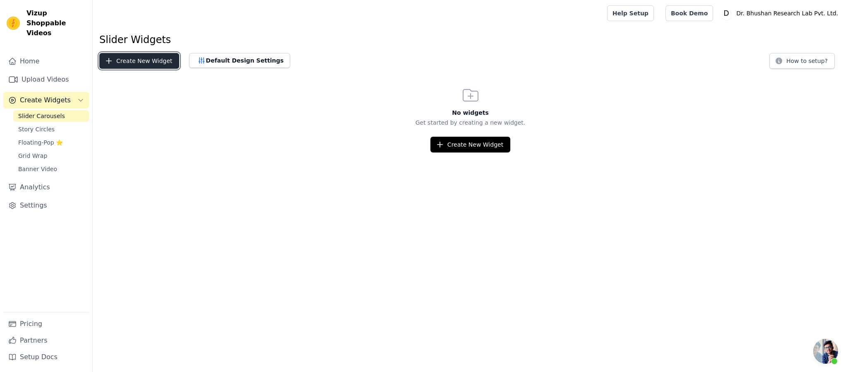
click at [137, 62] on button "Create New Widget" at bounding box center [139, 61] width 80 height 16
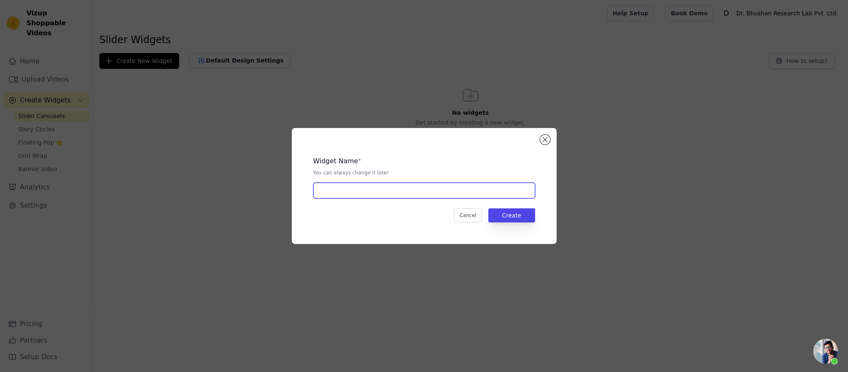
click at [417, 188] on input "text" at bounding box center [424, 191] width 222 height 16
type input "carousel"
click at [512, 220] on button "Create" at bounding box center [511, 215] width 47 height 14
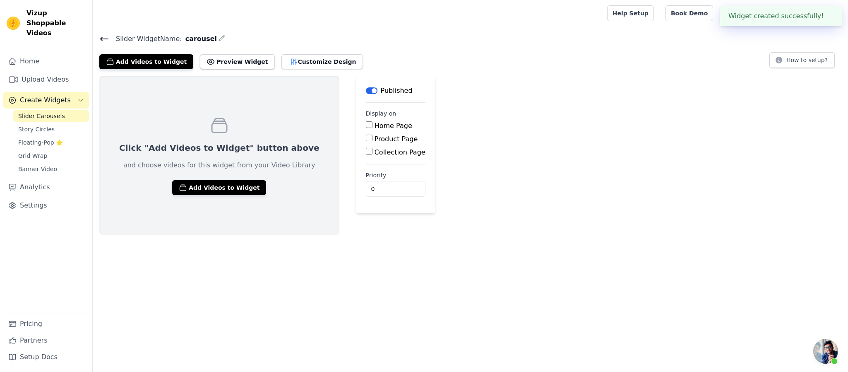
click at [366, 139] on input "Product Page" at bounding box center [369, 138] width 7 height 7
checkbox input "true"
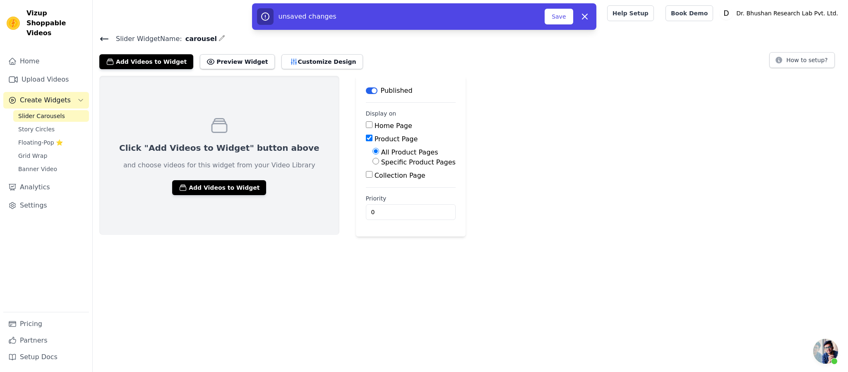
click at [366, 123] on input "Home Page" at bounding box center [369, 124] width 7 height 7
checkbox input "true"
click at [205, 188] on button "Add Videos to Widget" at bounding box center [219, 187] width 94 height 15
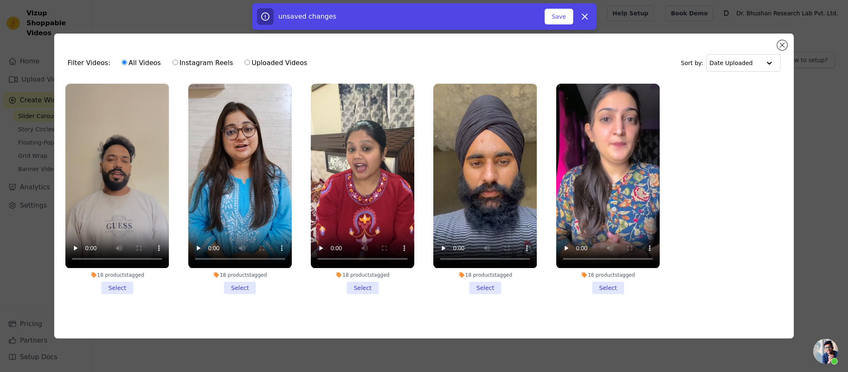
click at [111, 248] on li "18 products tagged Select" at bounding box center [116, 189] width 103 height 210
click at [0, 0] on input "18 products tagged Select" at bounding box center [0, 0] width 0 height 0
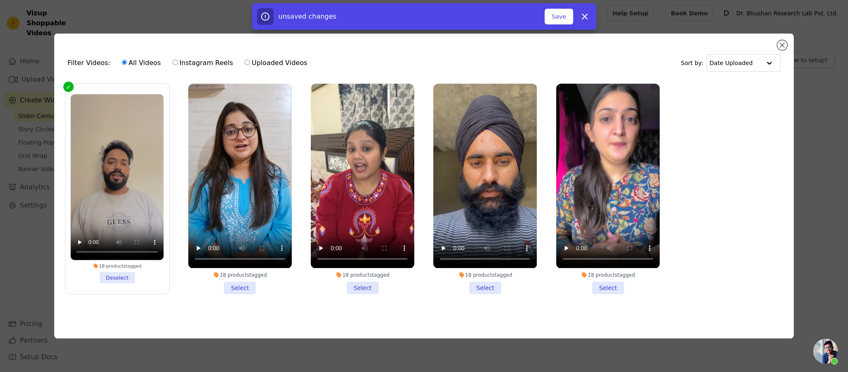
click at [244, 248] on li "18 products tagged Select" at bounding box center [239, 189] width 103 height 210
click at [0, 0] on input "18 products tagged Select" at bounding box center [0, 0] width 0 height 0
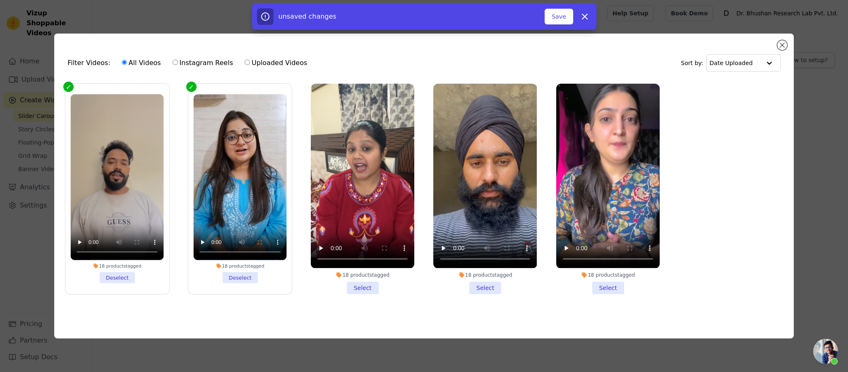
click at [346, 248] on li "18 products tagged Select" at bounding box center [362, 189] width 103 height 210
click at [0, 0] on input "18 products tagged Select" at bounding box center [0, 0] width 0 height 0
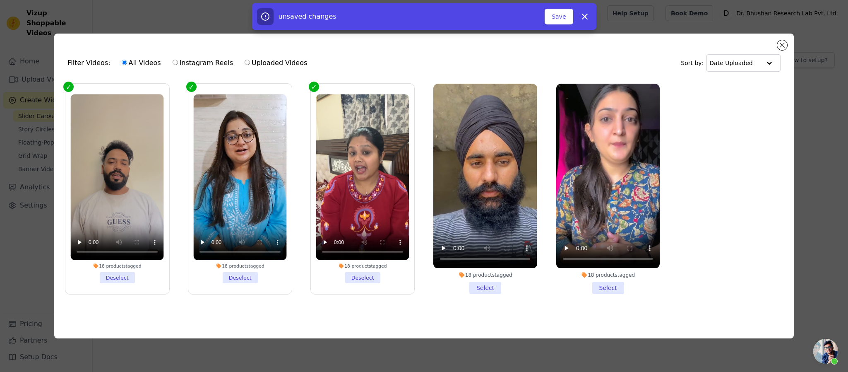
click at [487, 248] on li "18 products tagged Select" at bounding box center [484, 189] width 103 height 210
click at [0, 0] on input "18 products tagged Select" at bounding box center [0, 0] width 0 height 0
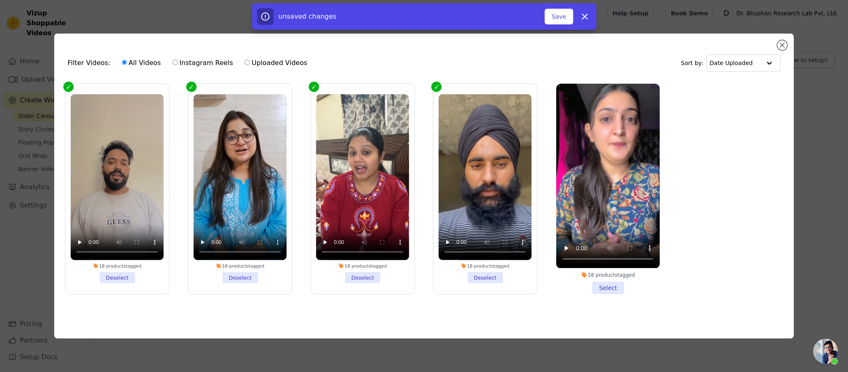
click at [565, 248] on li "18 products tagged Select" at bounding box center [607, 189] width 103 height 210
click at [0, 0] on input "18 products tagged Select" at bounding box center [0, 0] width 0 height 0
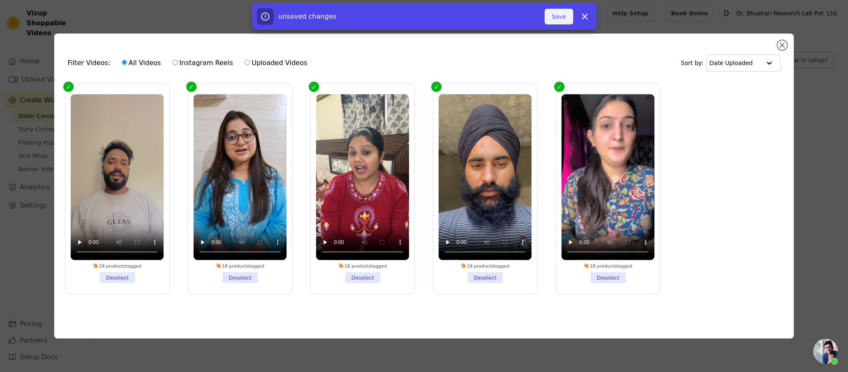
click at [554, 19] on button "Save" at bounding box center [559, 17] width 28 height 16
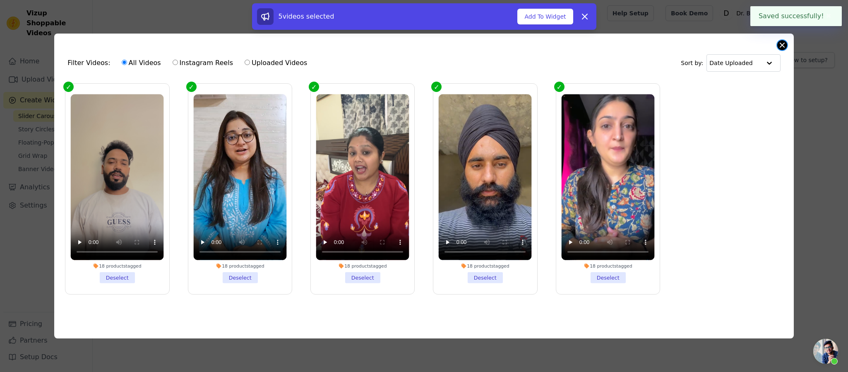
click at [565, 43] on button "Close modal" at bounding box center [782, 45] width 10 height 10
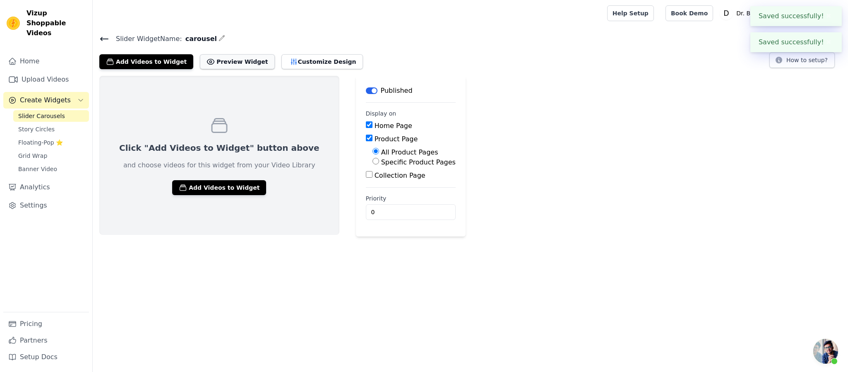
click at [216, 58] on button "Preview Widget" at bounding box center [237, 61] width 75 height 15
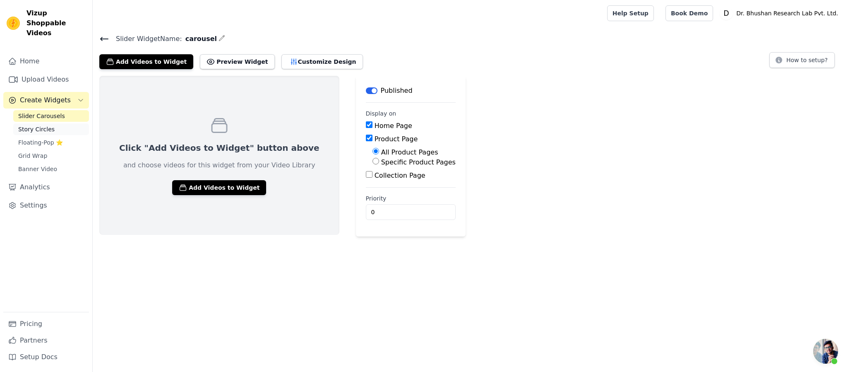
click at [58, 124] on link "Story Circles" at bounding box center [51, 129] width 76 height 12
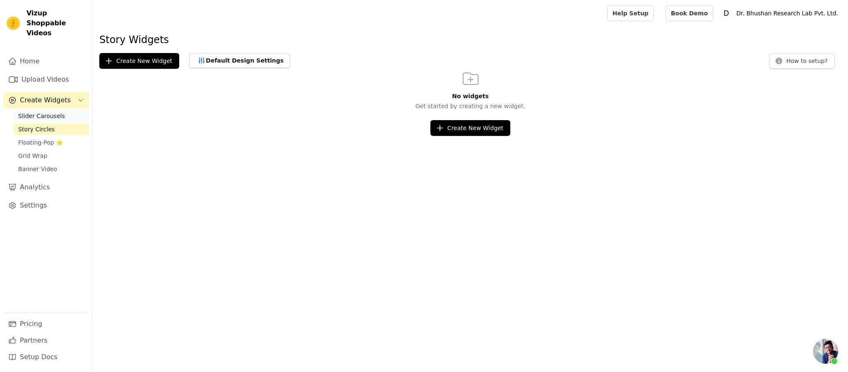
click at [53, 112] on span "Slider Carousels" at bounding box center [41, 116] width 47 height 8
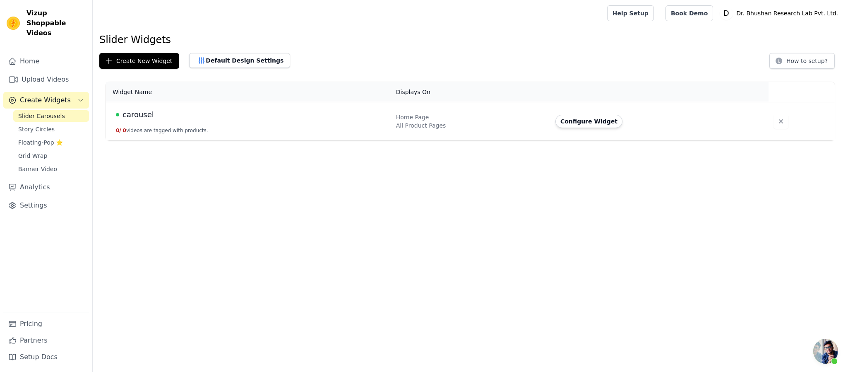
click at [135, 115] on span "carousel" at bounding box center [138, 115] width 31 height 12
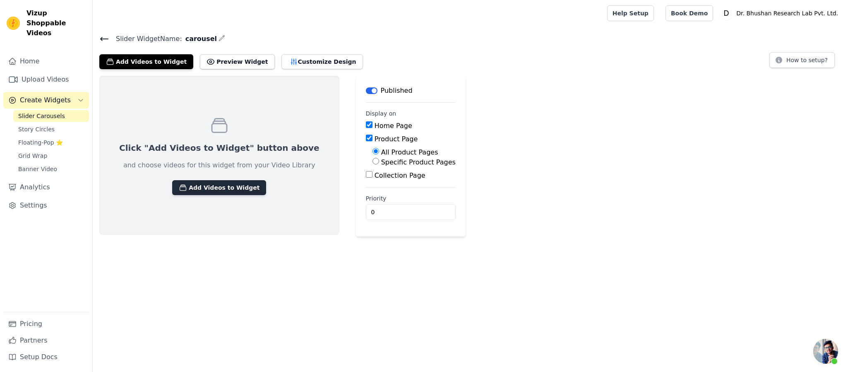
click at [219, 190] on button "Add Videos to Widget" at bounding box center [219, 187] width 94 height 15
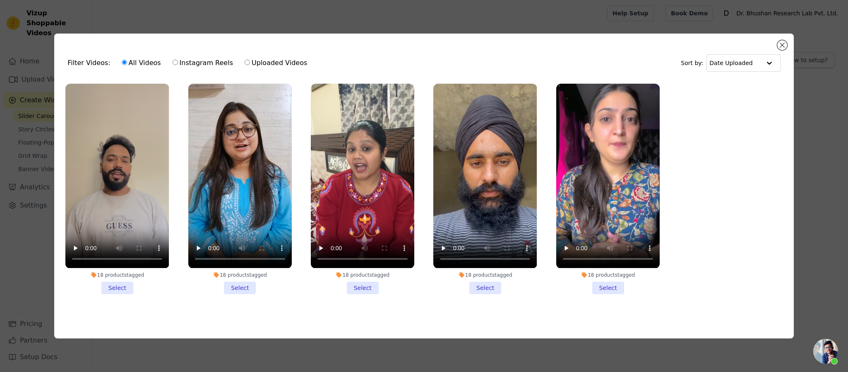
click at [127, 248] on li "18 products tagged Select" at bounding box center [116, 189] width 103 height 210
click at [0, 0] on input "18 products tagged Select" at bounding box center [0, 0] width 0 height 0
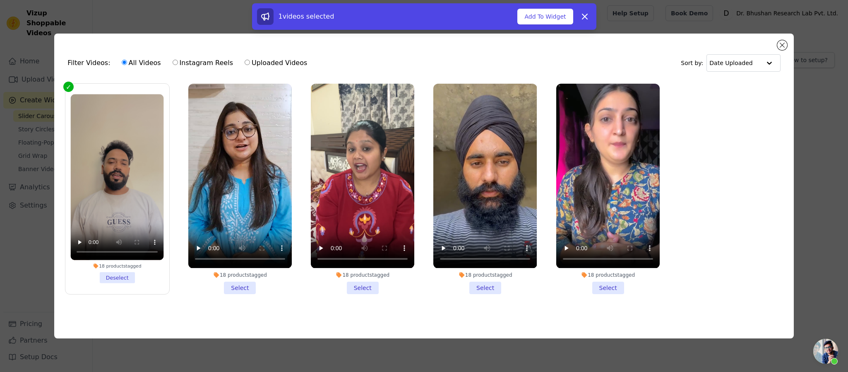
click at [239, 248] on li "18 products tagged Select" at bounding box center [239, 189] width 103 height 210
click at [0, 0] on input "18 products tagged Select" at bounding box center [0, 0] width 0 height 0
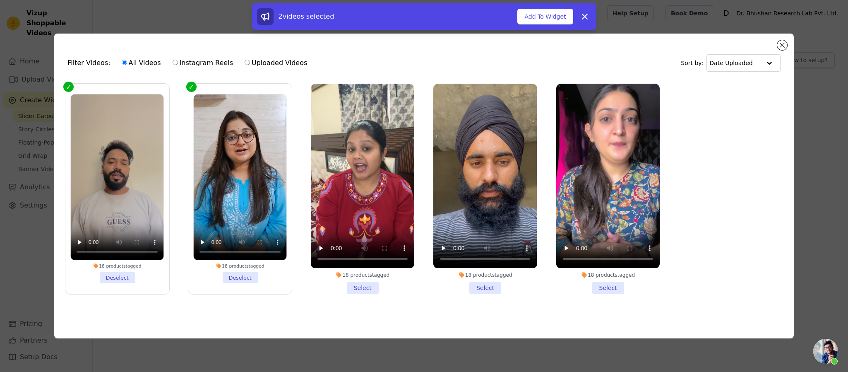
click at [367, 248] on li "18 products tagged Select" at bounding box center [362, 189] width 103 height 210
click at [0, 0] on input "18 products tagged Select" at bounding box center [0, 0] width 0 height 0
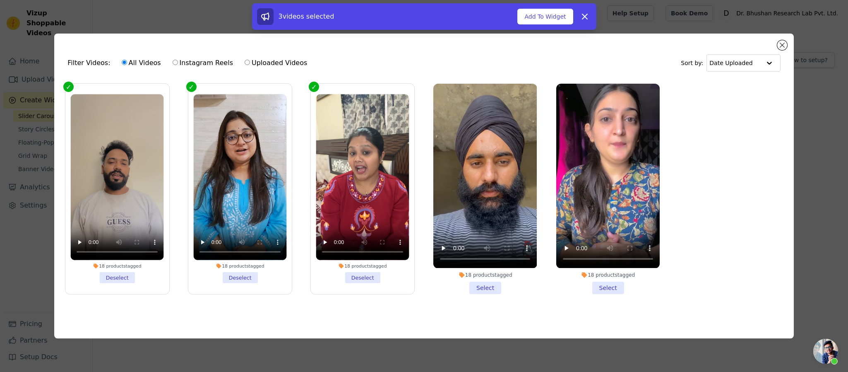
click at [488, 248] on li "18 products tagged Select" at bounding box center [484, 189] width 103 height 210
click at [0, 0] on input "18 products tagged Select" at bounding box center [0, 0] width 0 height 0
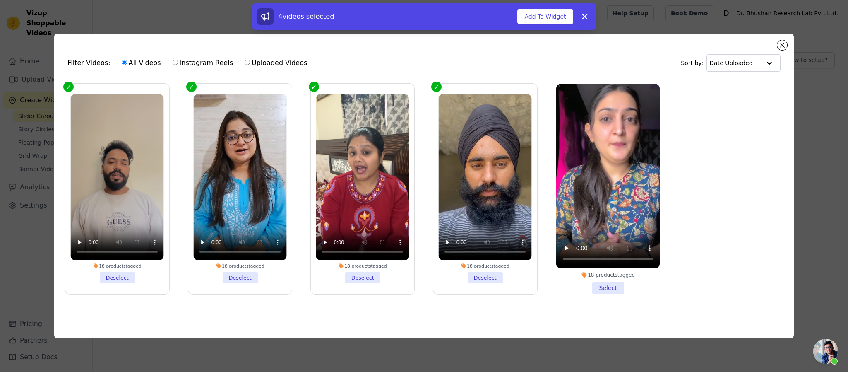
click at [565, 248] on li "18 products tagged Select" at bounding box center [607, 189] width 103 height 210
click at [0, 0] on input "18 products tagged Select" at bounding box center [0, 0] width 0 height 0
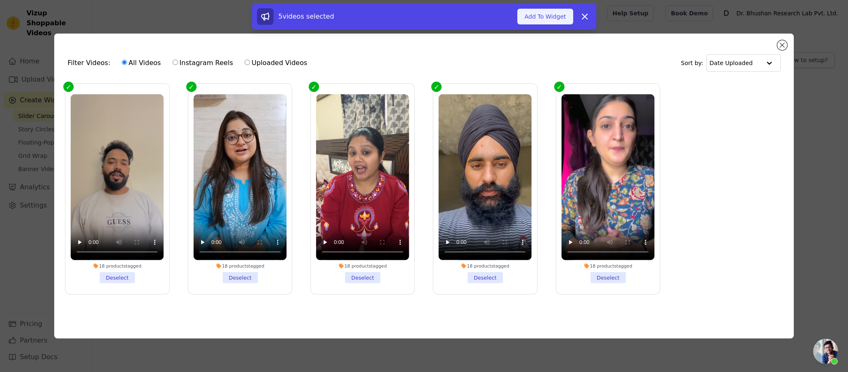
click at [549, 12] on button "Add To Widget" at bounding box center [544, 17] width 55 height 16
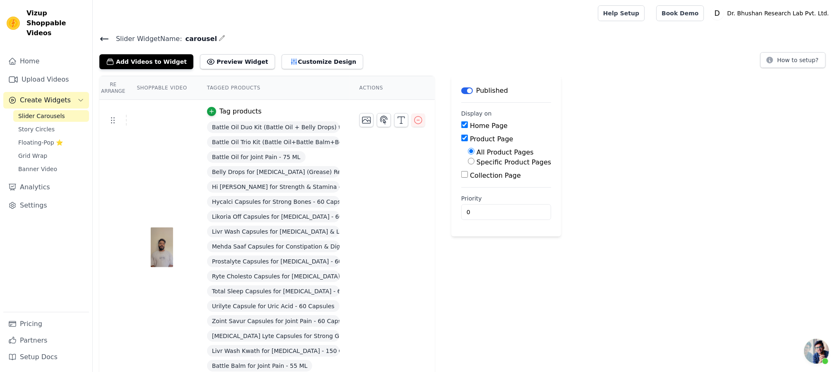
click at [225, 65] on button "Preview Widget" at bounding box center [237, 61] width 75 height 15
click at [495, 159] on label "Specific Product Pages" at bounding box center [513, 162] width 75 height 8
click at [474, 159] on input "Specific Product Pages" at bounding box center [471, 161] width 7 height 7
radio input "true"
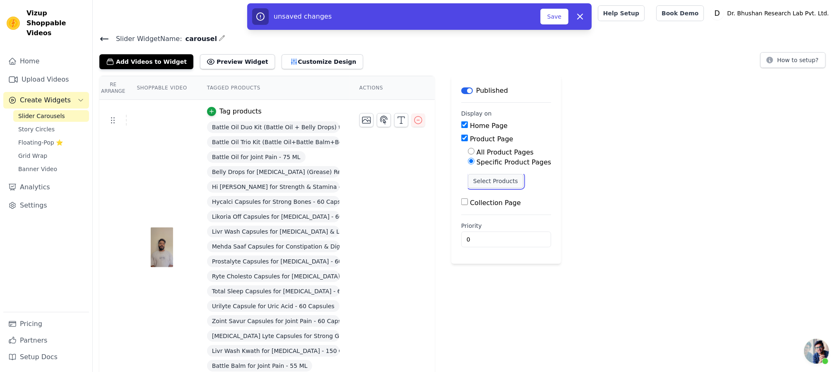
click at [494, 181] on button "Select Products" at bounding box center [495, 181] width 55 height 14
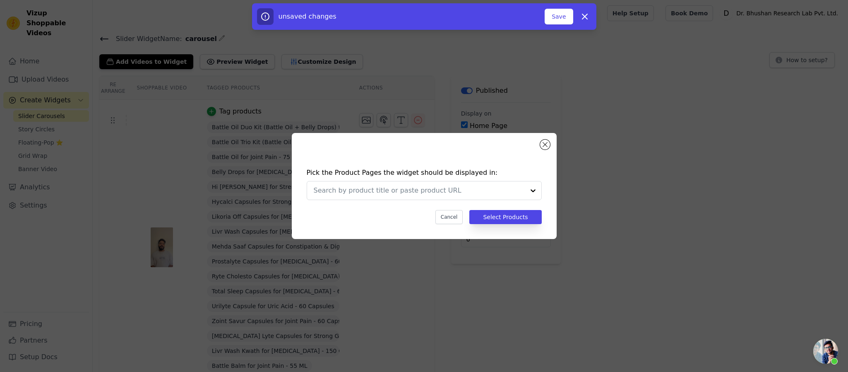
click at [542, 139] on div "Pick the Product Pages the widget should be displayed in: Cancel Select Products" at bounding box center [424, 186] width 265 height 106
click at [543, 142] on button "Close modal" at bounding box center [545, 144] width 10 height 10
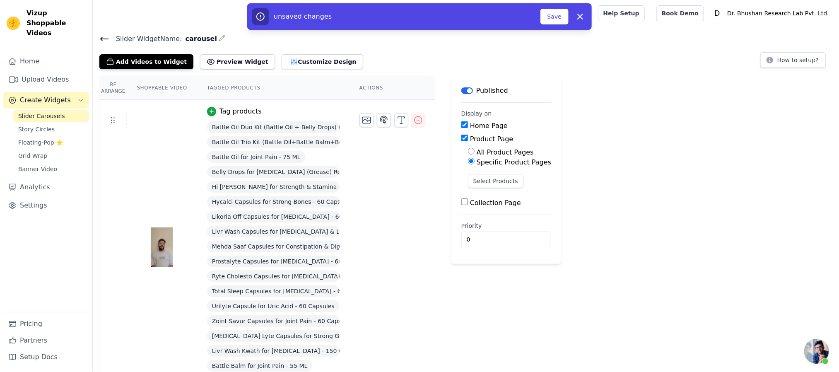
click at [497, 152] on label "All Product Pages" at bounding box center [504, 152] width 57 height 8
click at [474, 152] on input "All Product Pages" at bounding box center [471, 151] width 7 height 7
radio input "true"
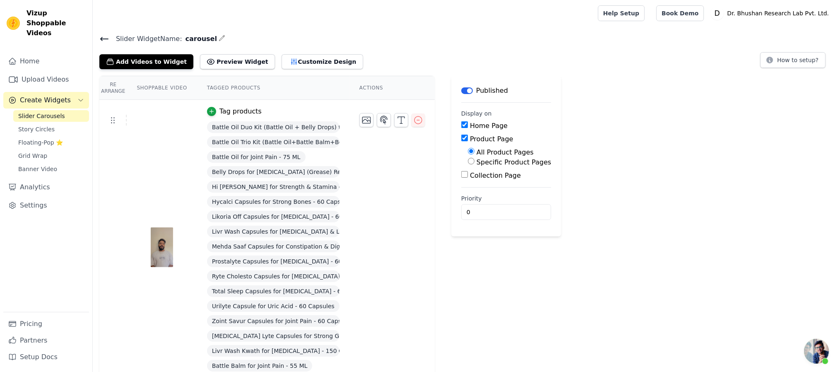
click at [349, 56] on div "Add Videos to Widget Preview Widget Customize Design How to setup?" at bounding box center [465, 60] width 733 height 18
